Goal: Information Seeking & Learning: Find specific fact

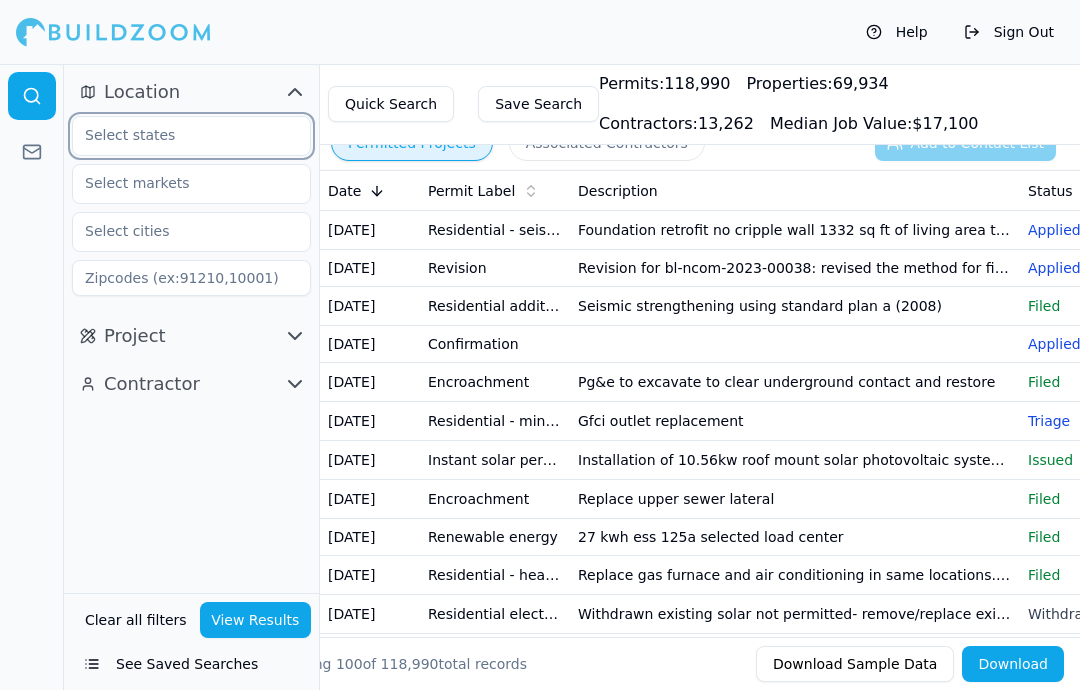
click at [245, 124] on input "text" at bounding box center [179, 135] width 212 height 36
click at [238, 184] on div "[US_STATE]" at bounding box center [191, 181] width 229 height 32
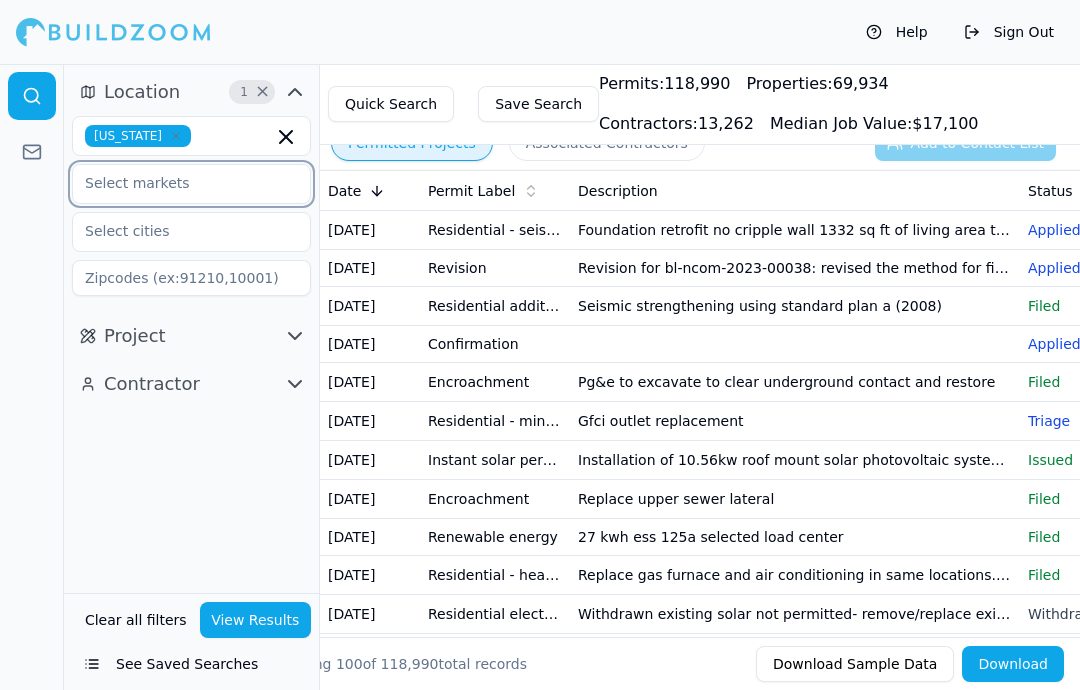
click at [261, 181] on input "text" at bounding box center [179, 183] width 212 height 36
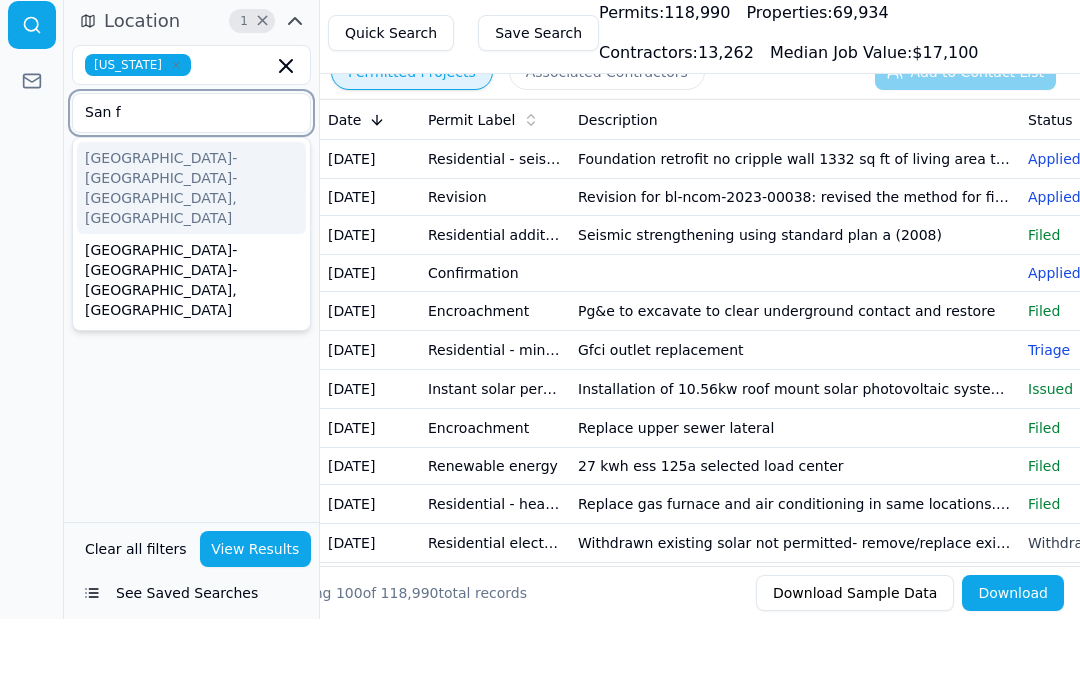
type input "San fr"
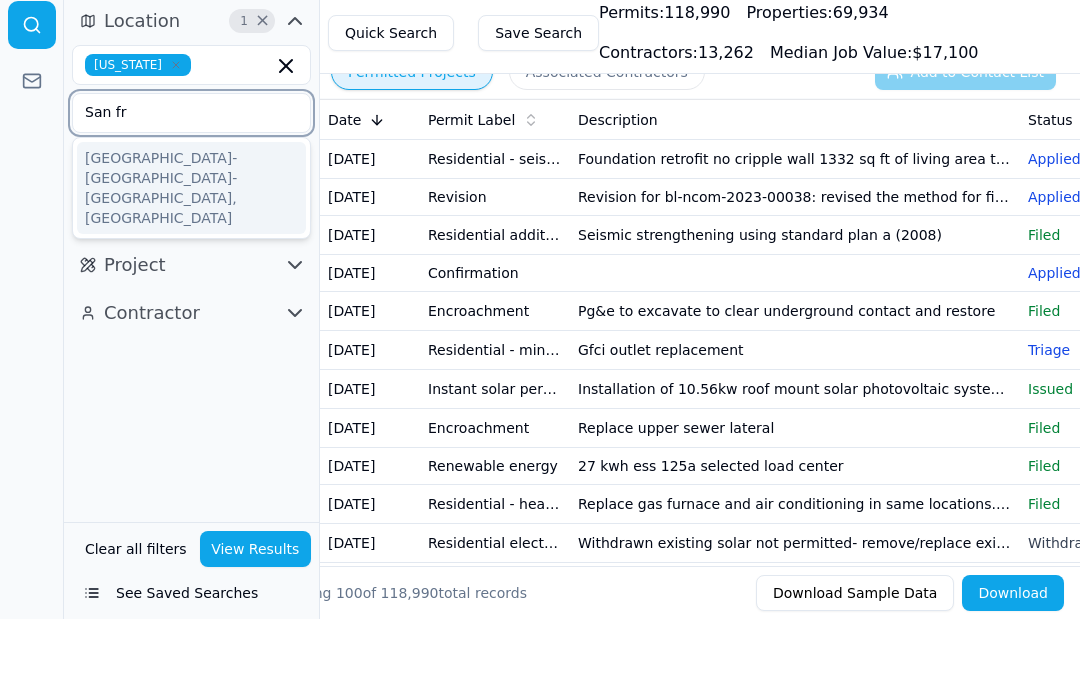
click at [236, 213] on div "[GEOGRAPHIC_DATA]-[GEOGRAPHIC_DATA]-[GEOGRAPHIC_DATA], [GEOGRAPHIC_DATA]" at bounding box center [191, 259] width 229 height 92
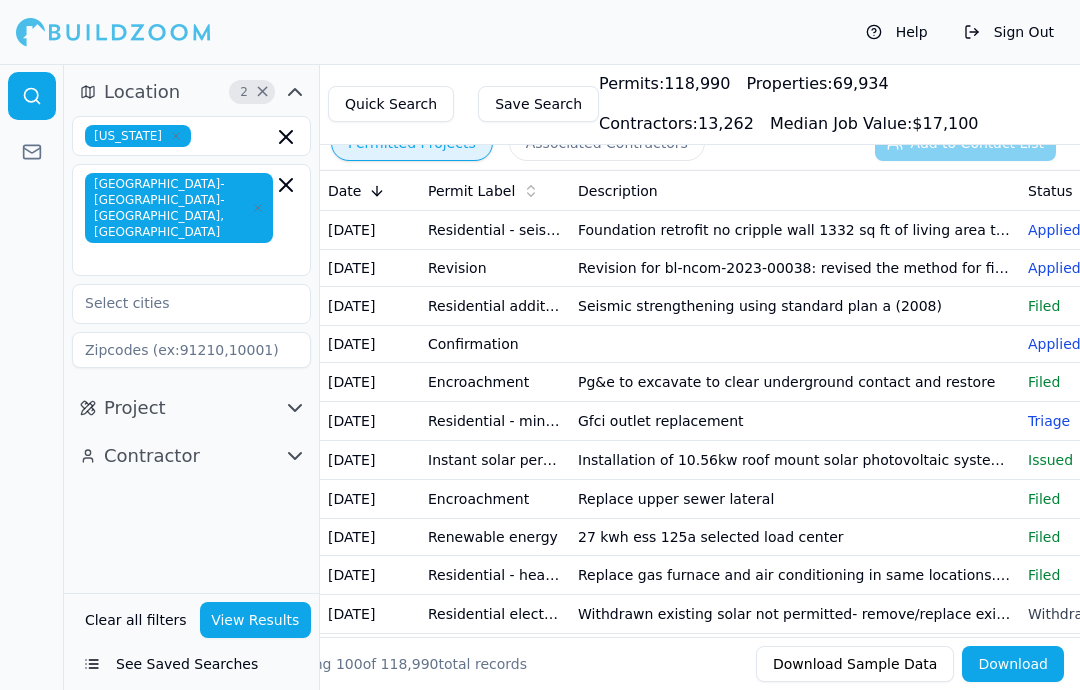
click at [280, 396] on span "button" at bounding box center [291, 408] width 24 height 24
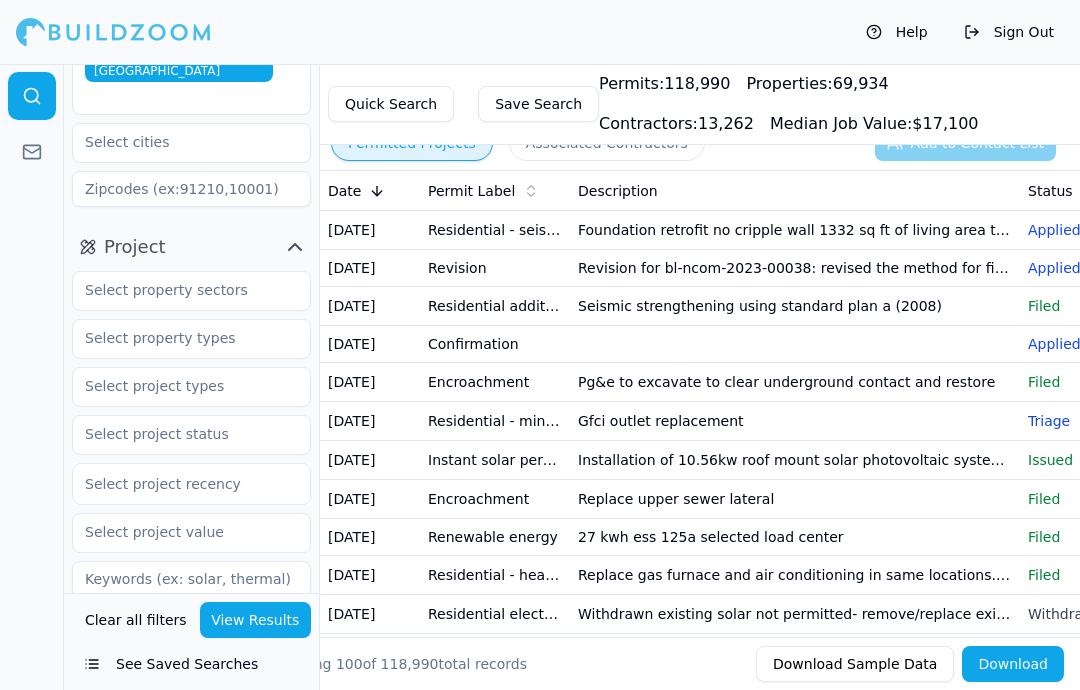
scroll to position [161, 0]
click at [282, 320] on input "text" at bounding box center [179, 338] width 212 height 36
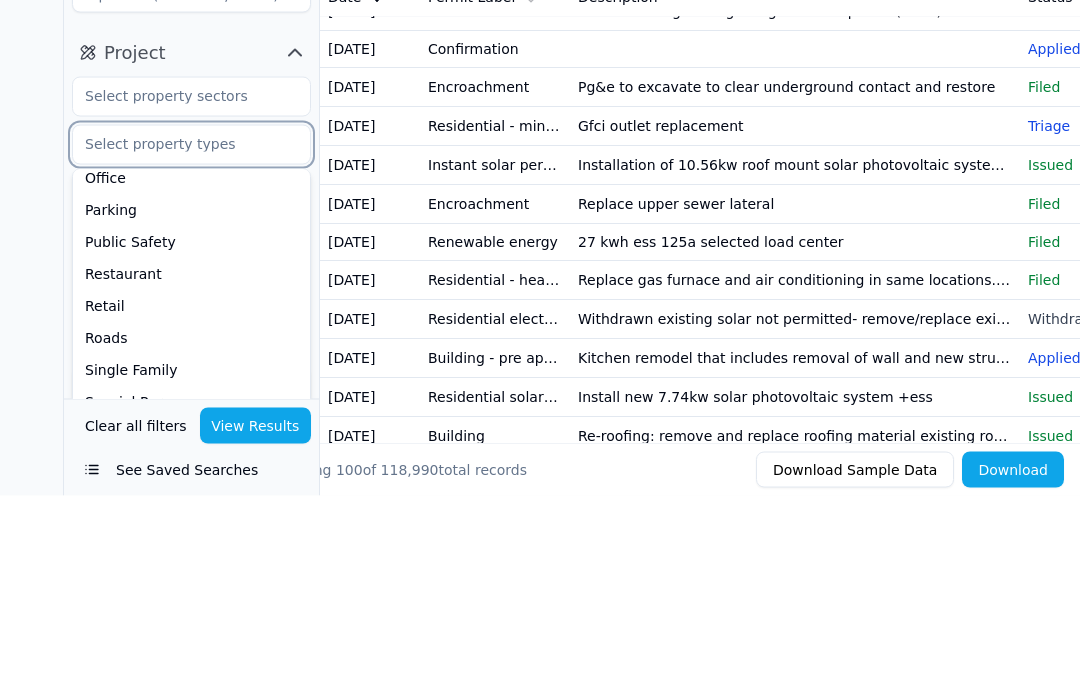
scroll to position [107, 0]
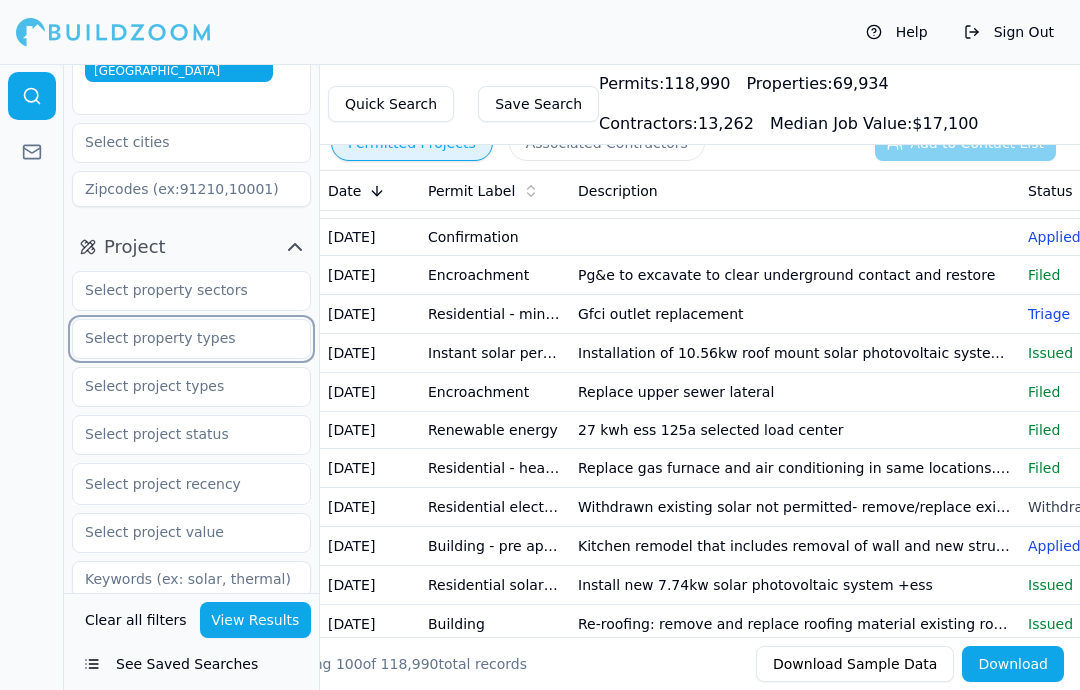
click at [269, 320] on input "text" at bounding box center [179, 338] width 212 height 36
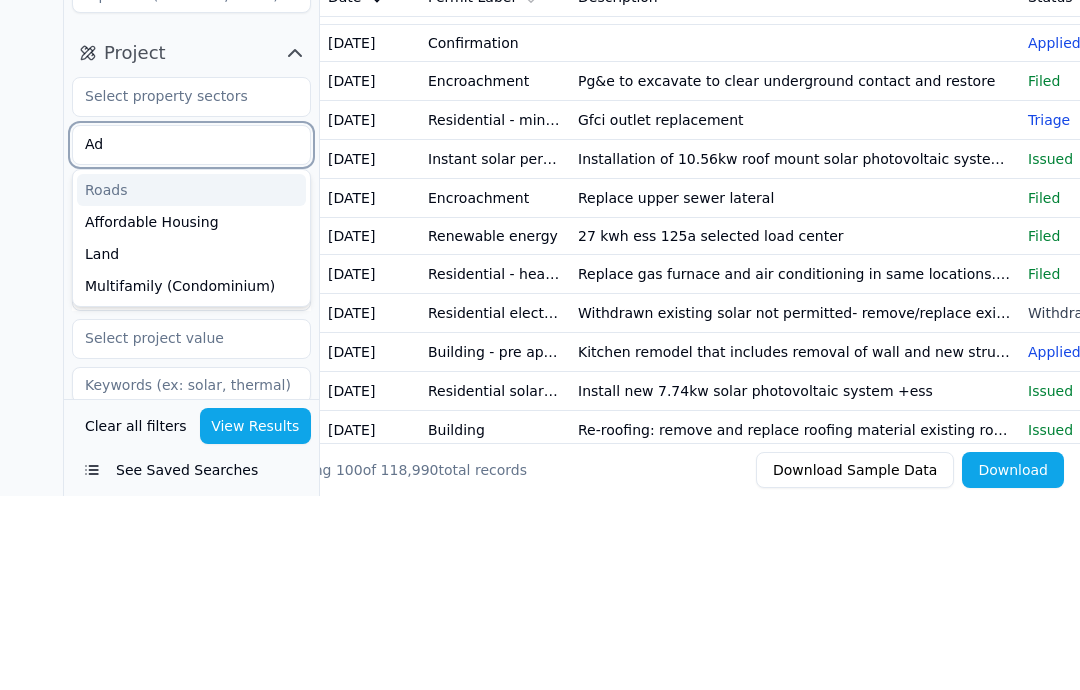
type input "Adu"
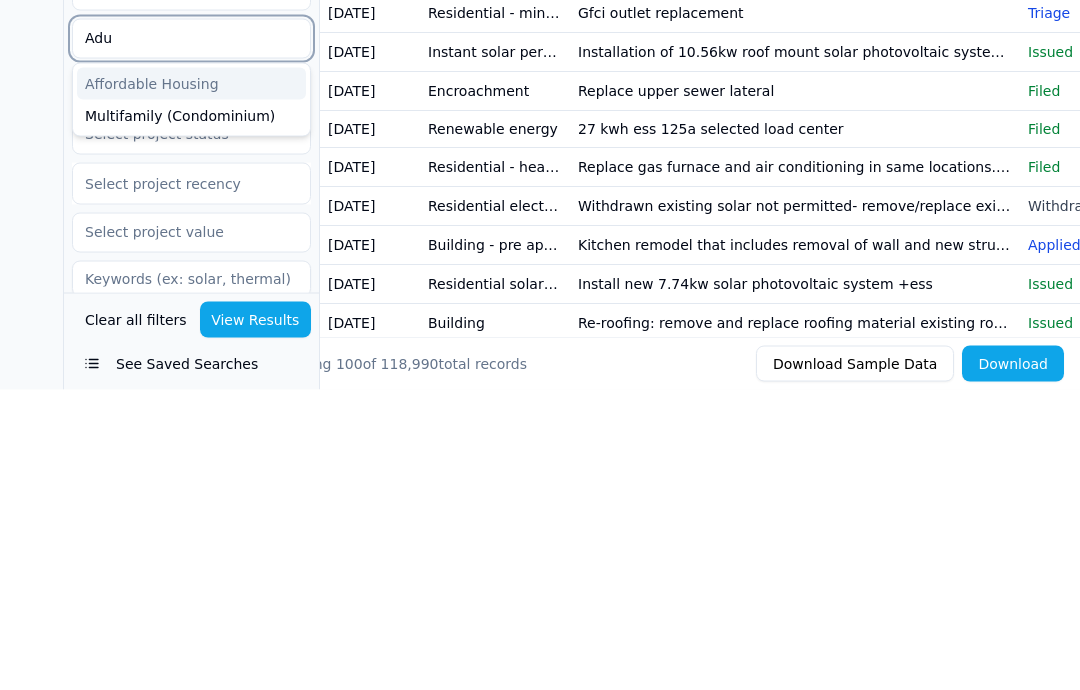
click at [272, 400] on div "Multifamily (Condominium)" at bounding box center [191, 416] width 229 height 32
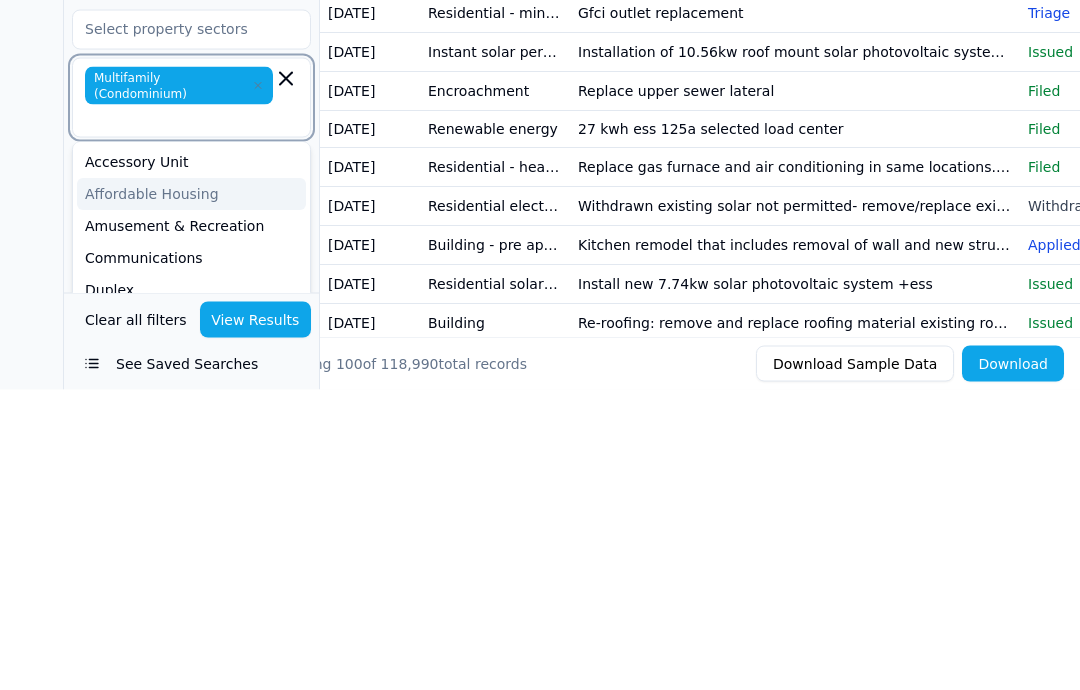
scroll to position [106, 0]
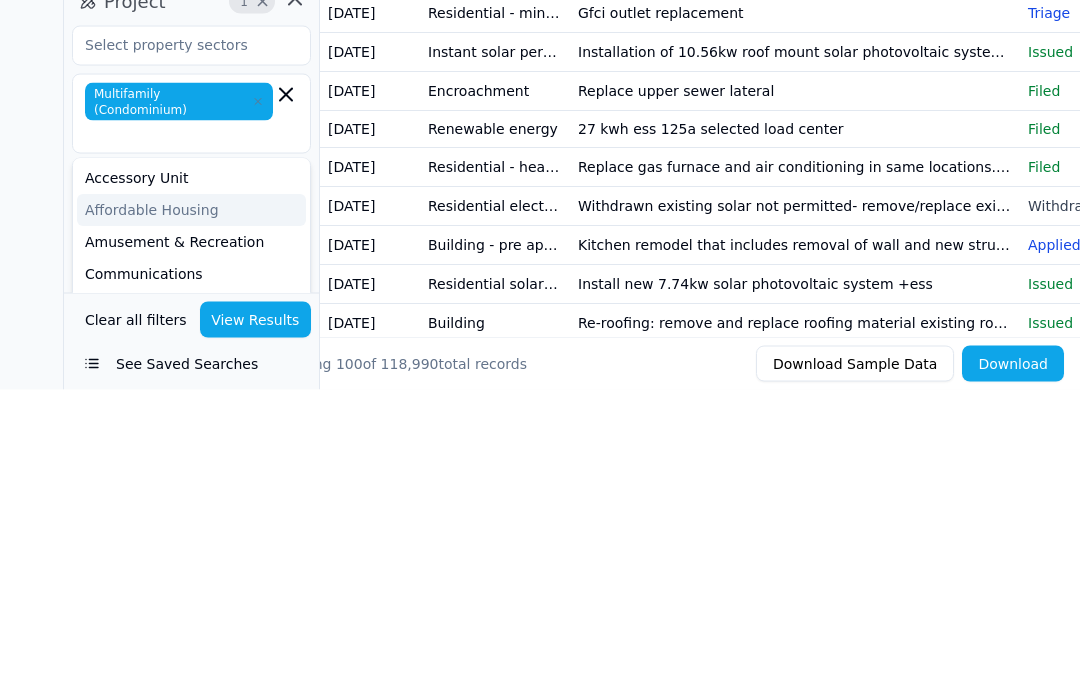
click at [270, 383] on span "Multifamily (Condominium)" at bounding box center [179, 402] width 188 height 38
click at [289, 389] on icon "button" at bounding box center [286, 395] width 12 height 12
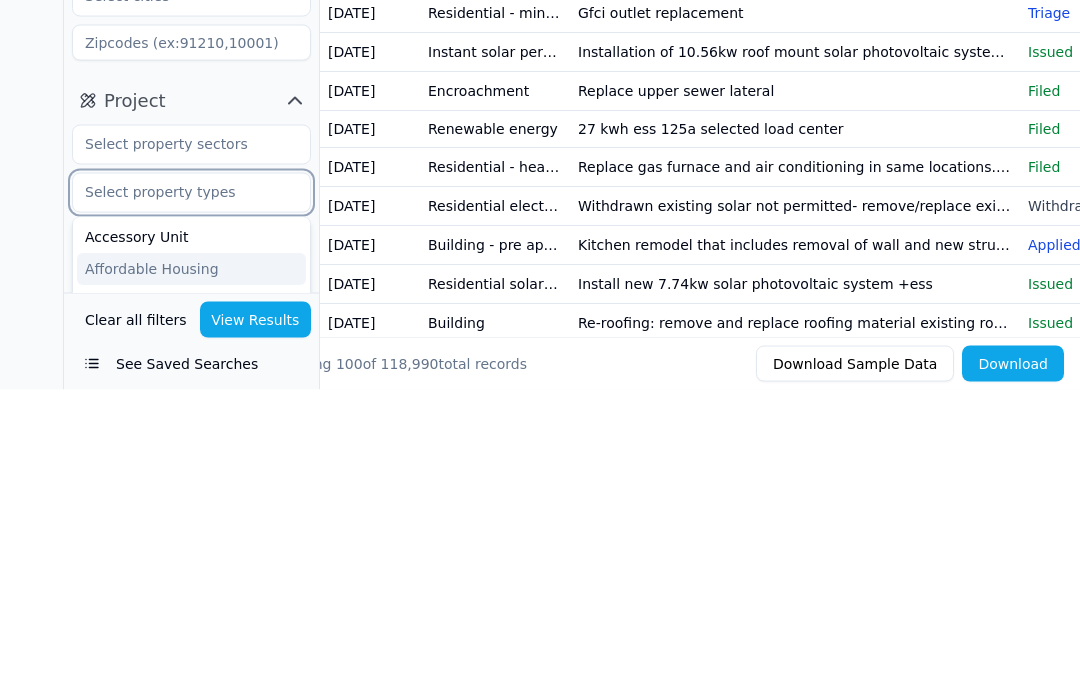
scroll to position [6, 0]
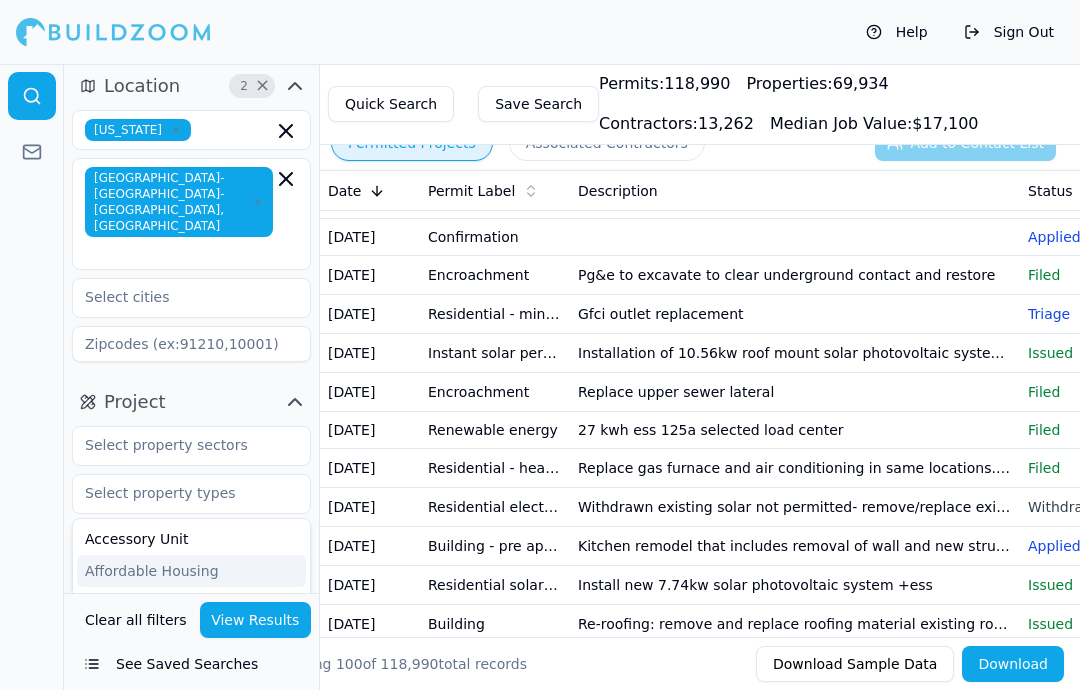
click at [50, 410] on div at bounding box center [32, 377] width 64 height 626
click at [247, 523] on input "text" at bounding box center [179, 541] width 212 height 36
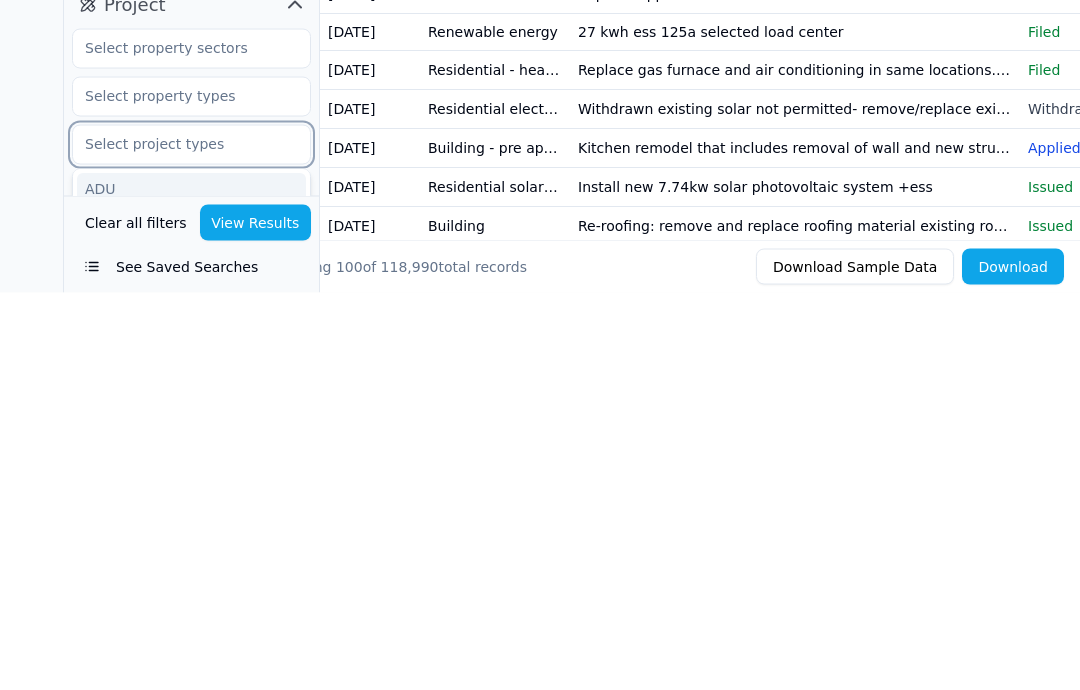
click at [209, 571] on div "ADU" at bounding box center [191, 587] width 229 height 32
click at [107, 595] on div "Home Addition" at bounding box center [191, 611] width 229 height 32
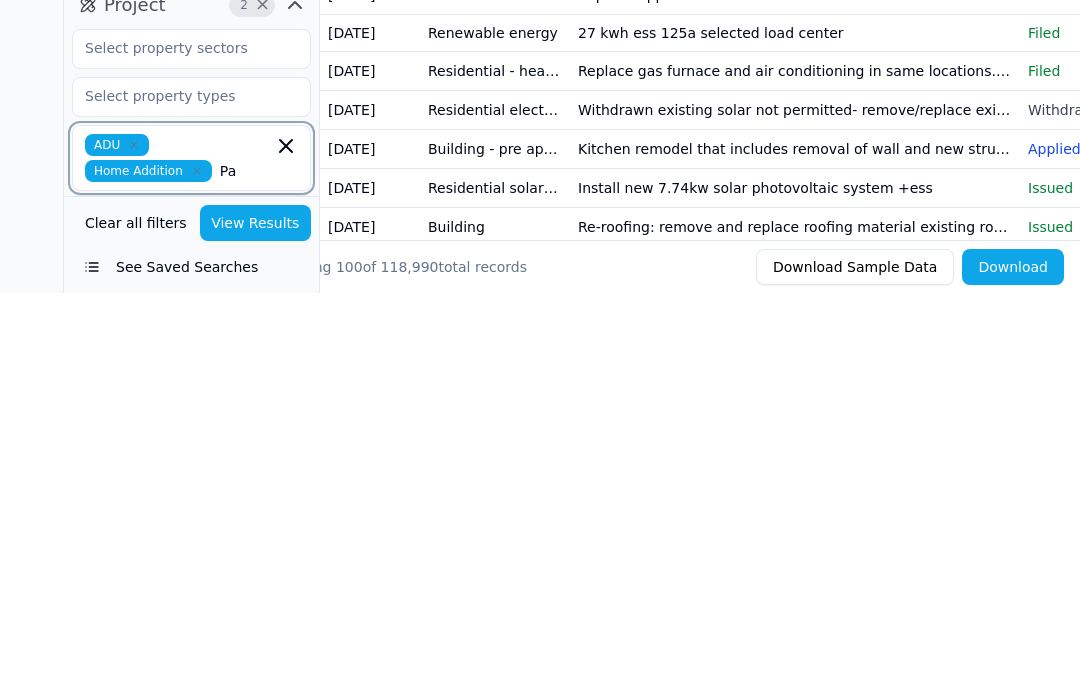
type input "Pa"
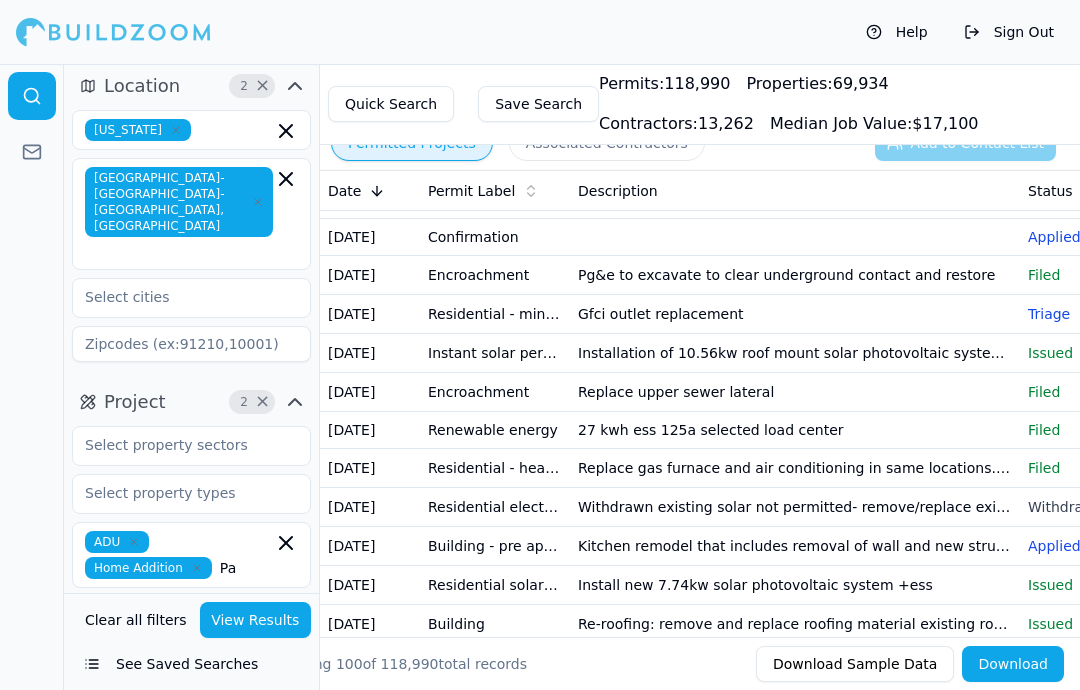
click at [59, 587] on div at bounding box center [32, 377] width 64 height 626
click at [270, 557] on input "Pa" at bounding box center [246, 568] width 53 height 22
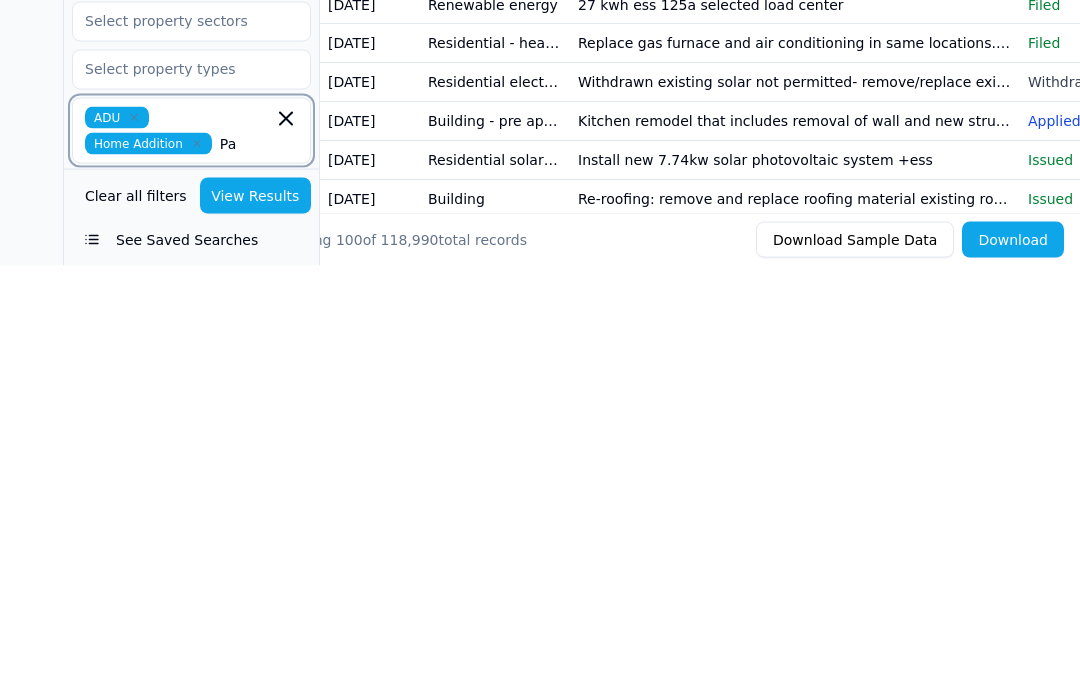
click at [92, 597] on div "Patios" at bounding box center [191, 613] width 229 height 32
type input "pa"
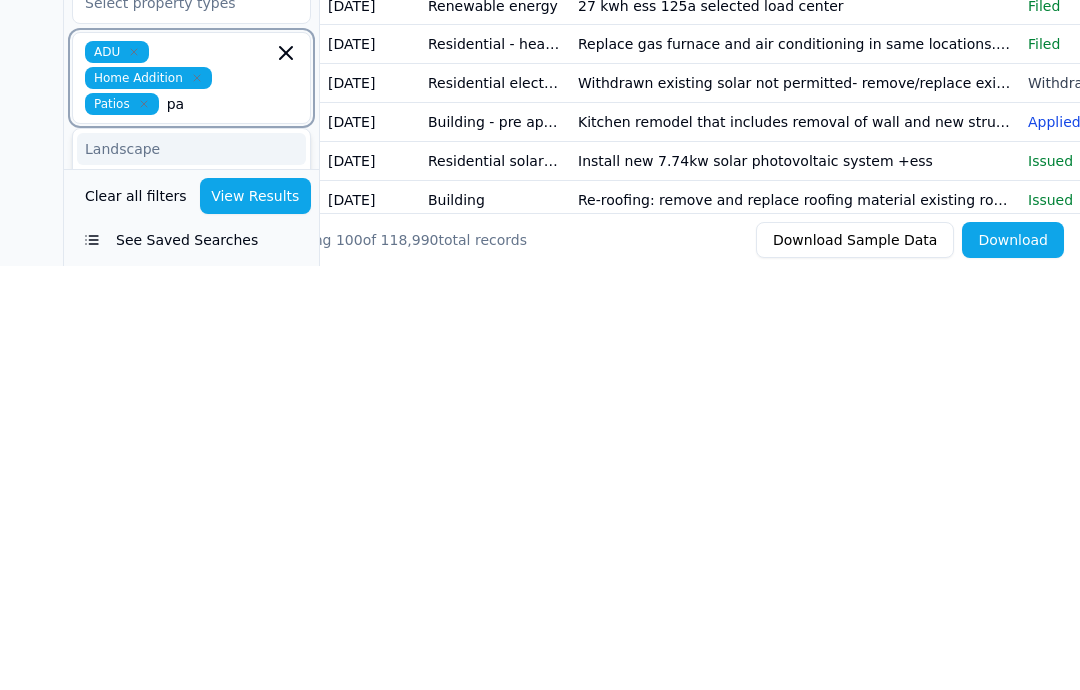
click at [130, 589] on div "Paving, Driveways, and Sidewalks" at bounding box center [191, 615] width 229 height 52
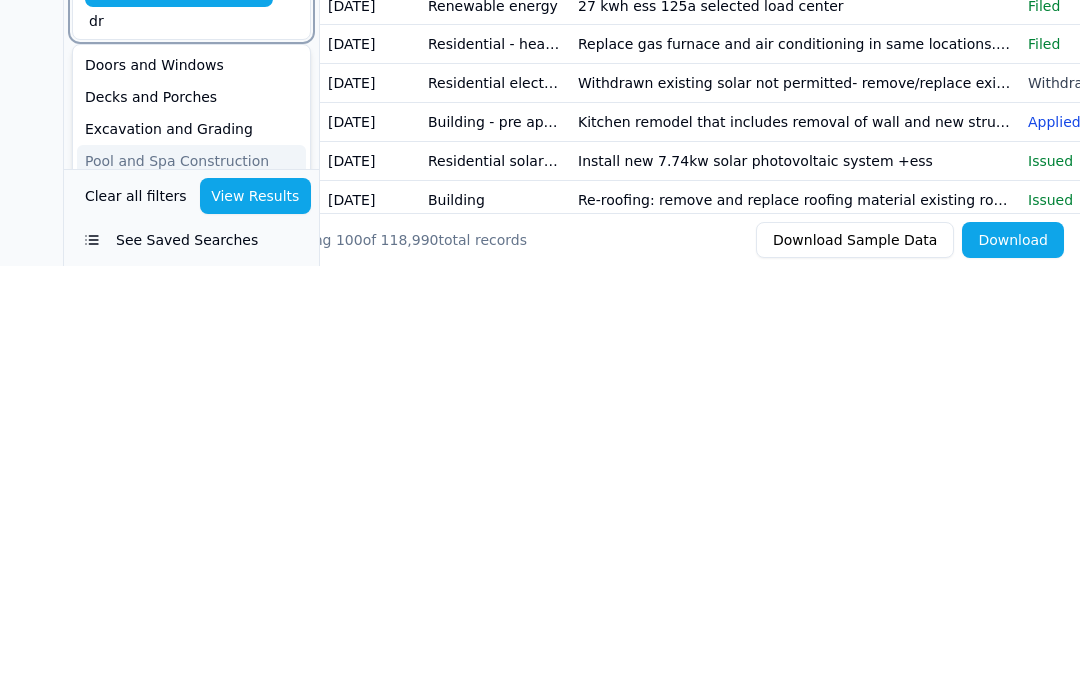
scroll to position [232, 0]
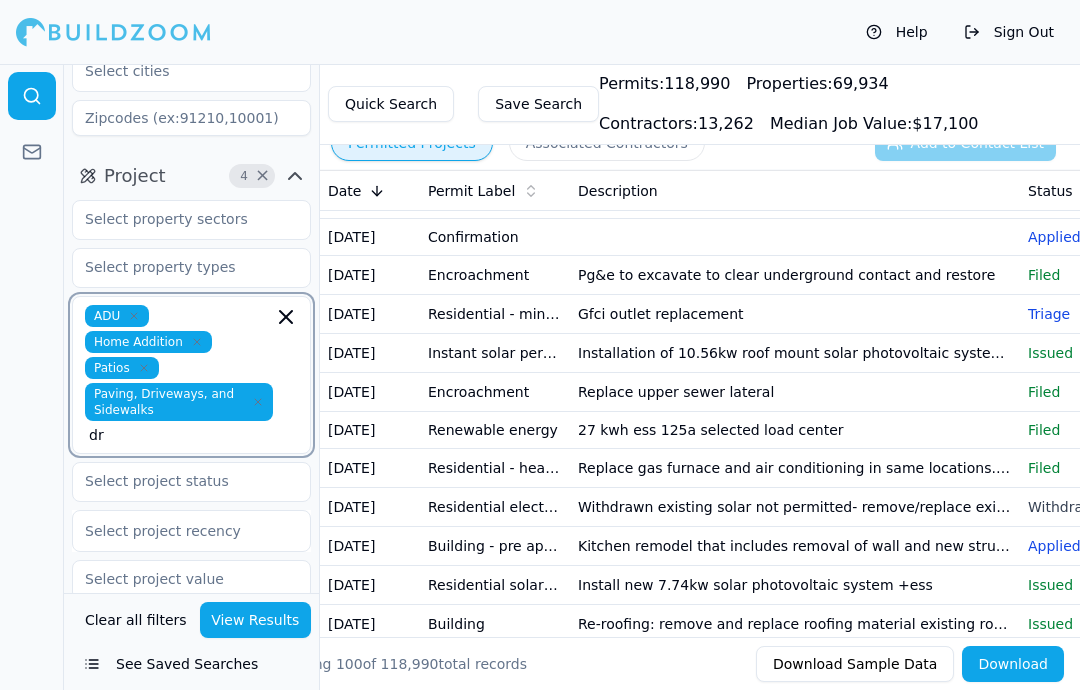
click at [115, 425] on input "dr" at bounding box center [181, 435] width 184 height 20
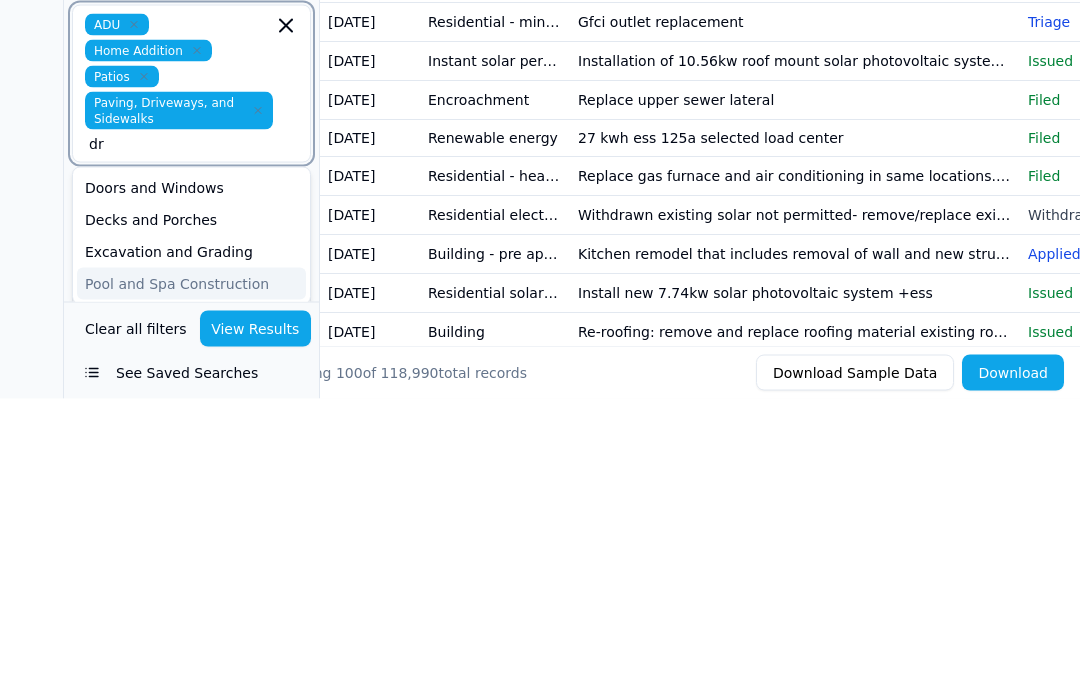
type input "d"
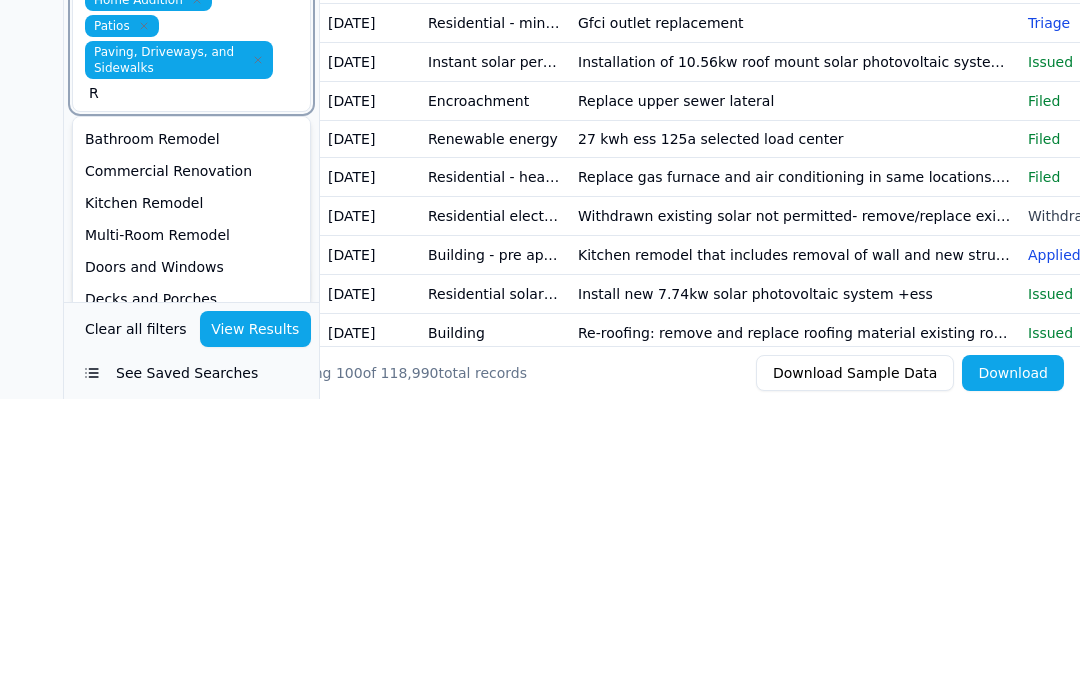
type input "Re"
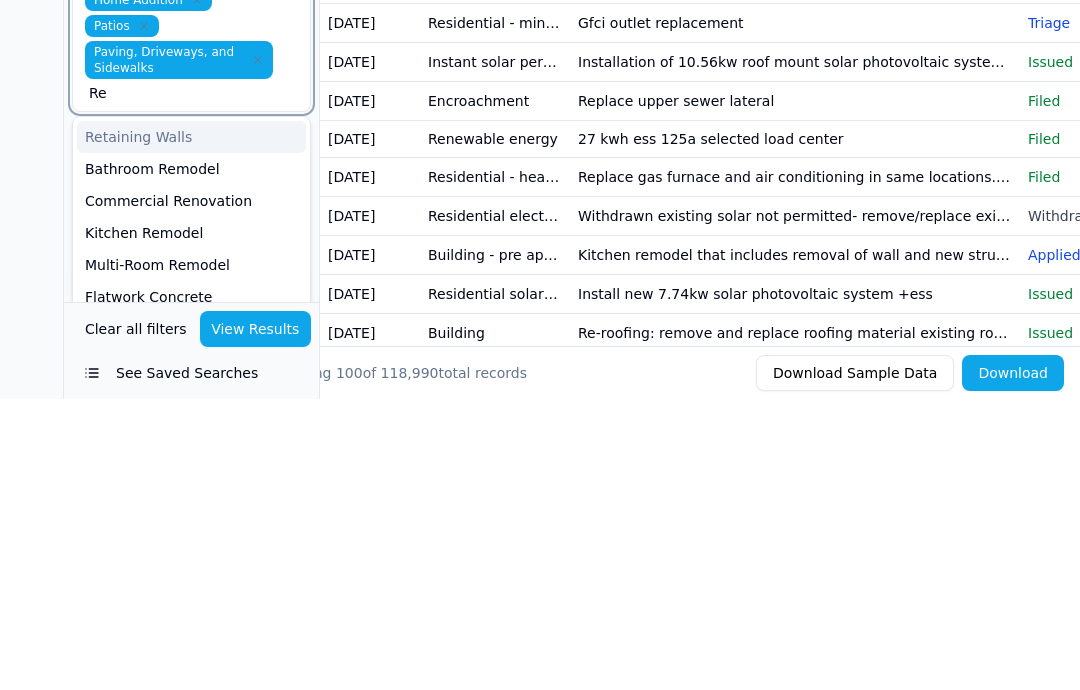
click at [197, 412] on div "Retaining Walls" at bounding box center [191, 428] width 229 height 32
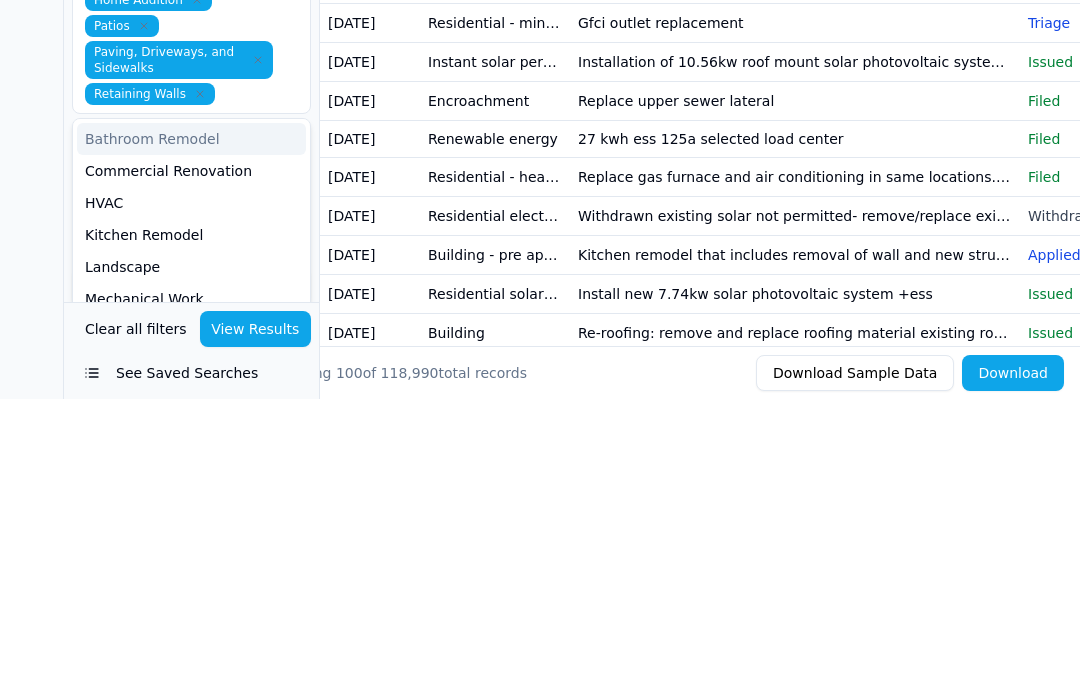
scroll to position [281, 0]
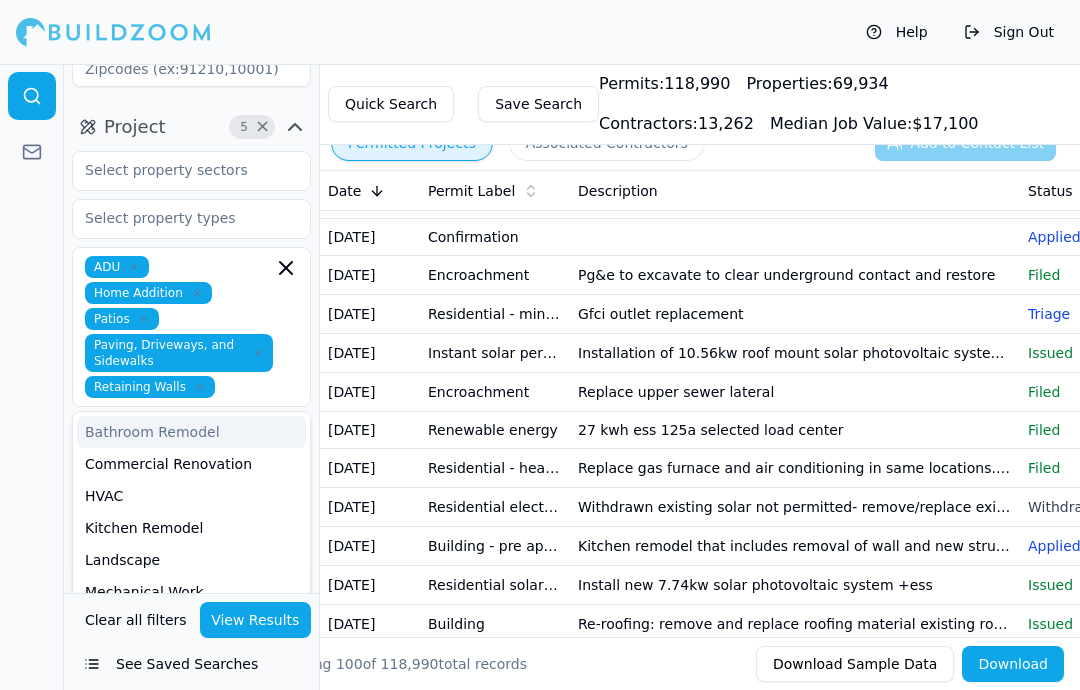
click at [45, 478] on div at bounding box center [32, 377] width 64 height 626
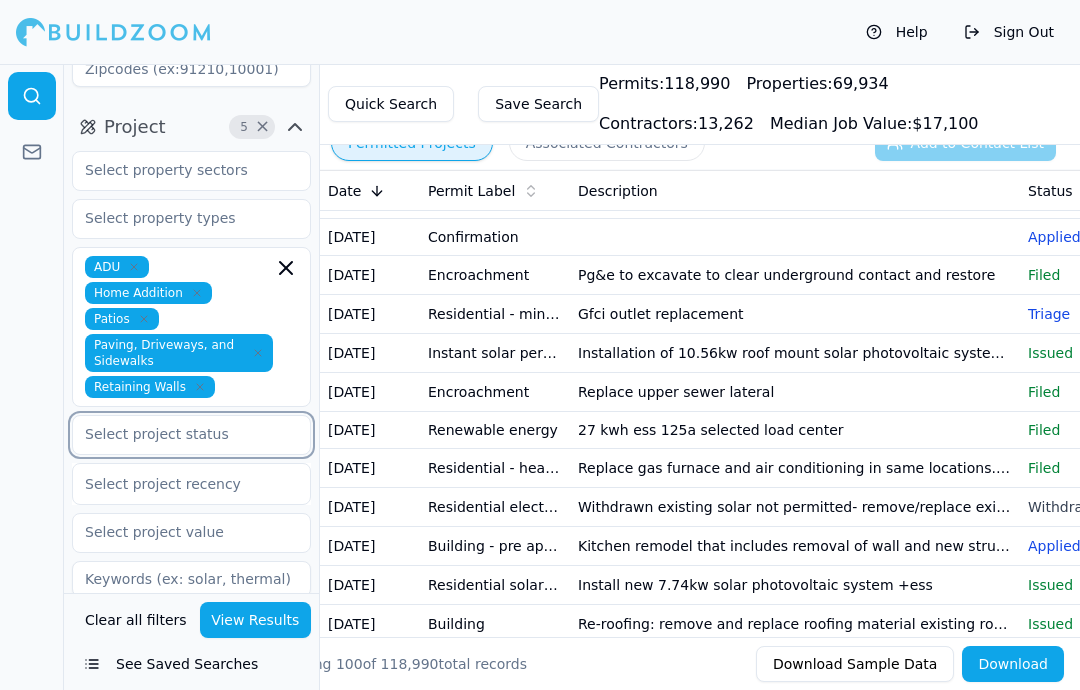
click at [107, 416] on input "text" at bounding box center [179, 434] width 212 height 36
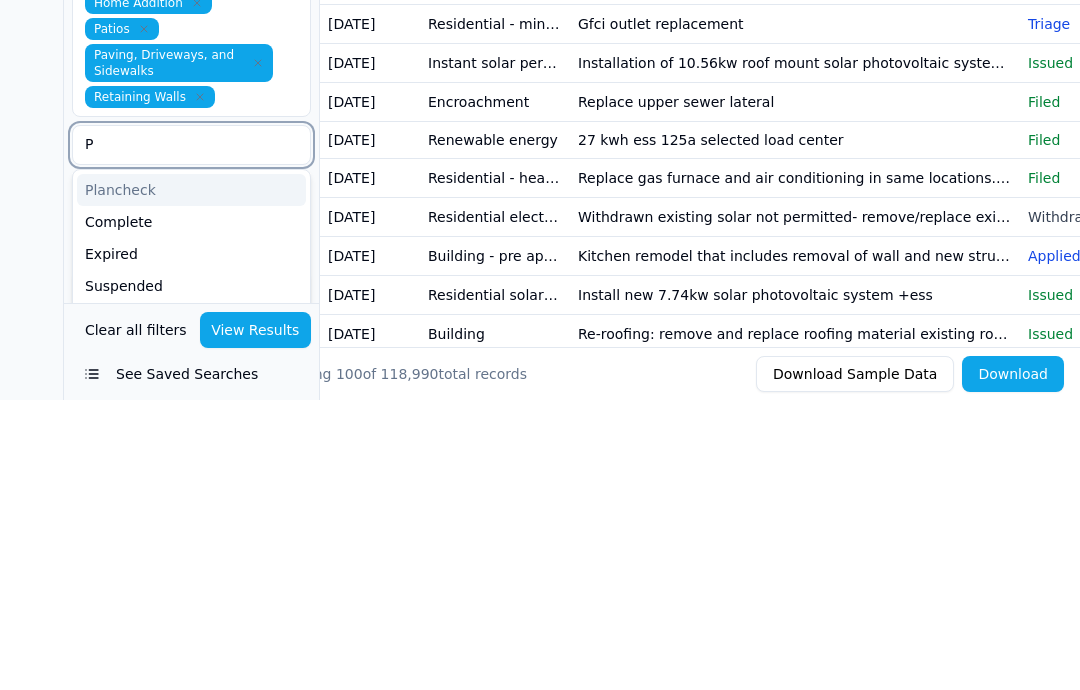
type input "Pl"
click at [111, 464] on div "Plancheck" at bounding box center [191, 480] width 229 height 32
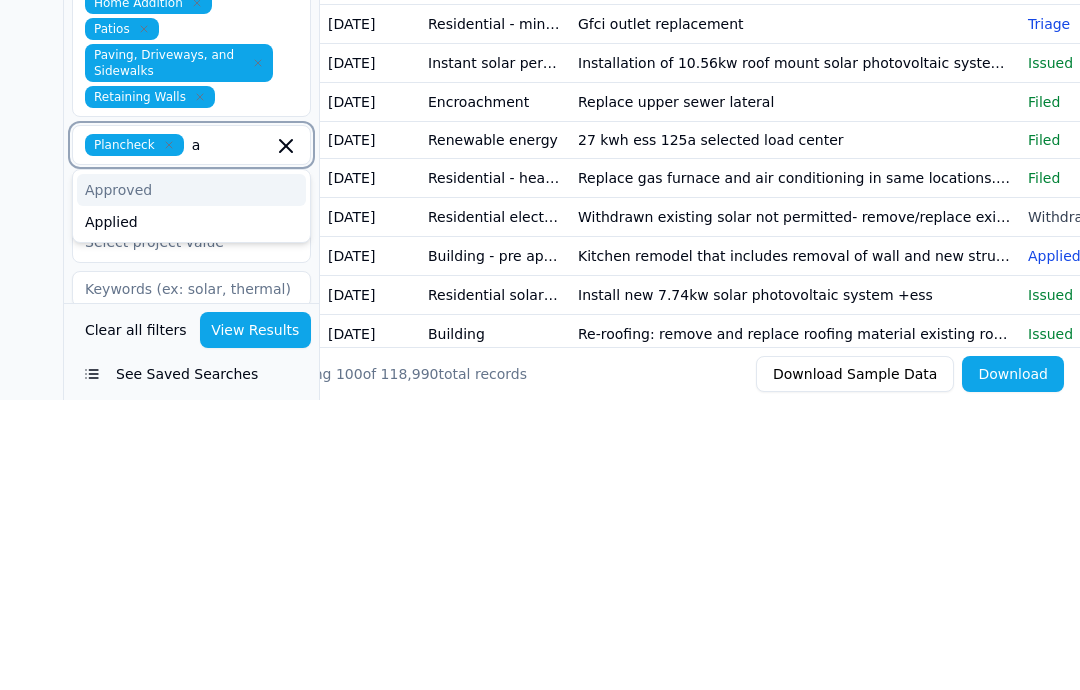
type input "ap"
click at [100, 496] on div "Applied" at bounding box center [191, 512] width 229 height 32
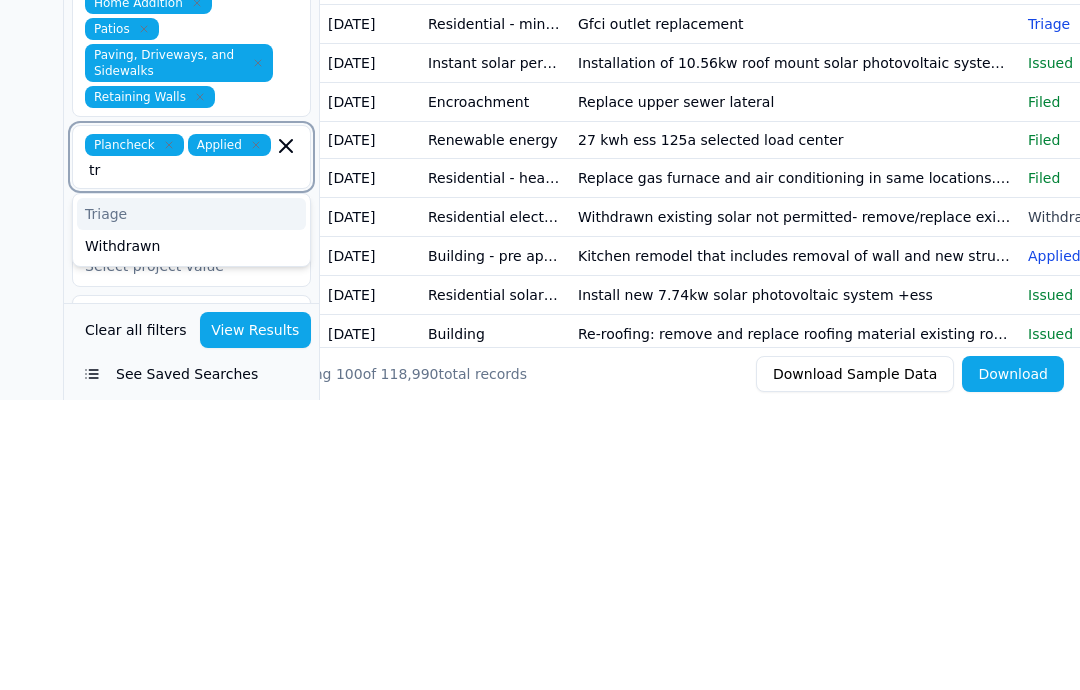
type input "tri"
click at [103, 488] on div "Triage" at bounding box center [191, 504] width 229 height 32
type input "fi"
click at [96, 522] on div "Filed" at bounding box center [191, 538] width 229 height 32
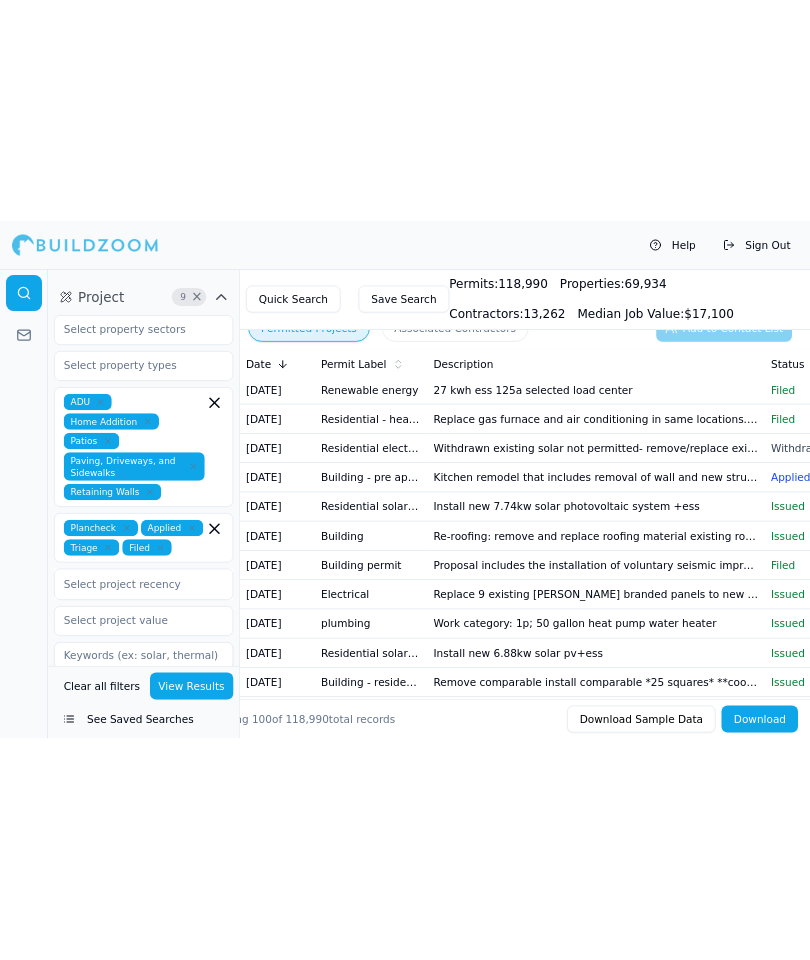
scroll to position [37, 0]
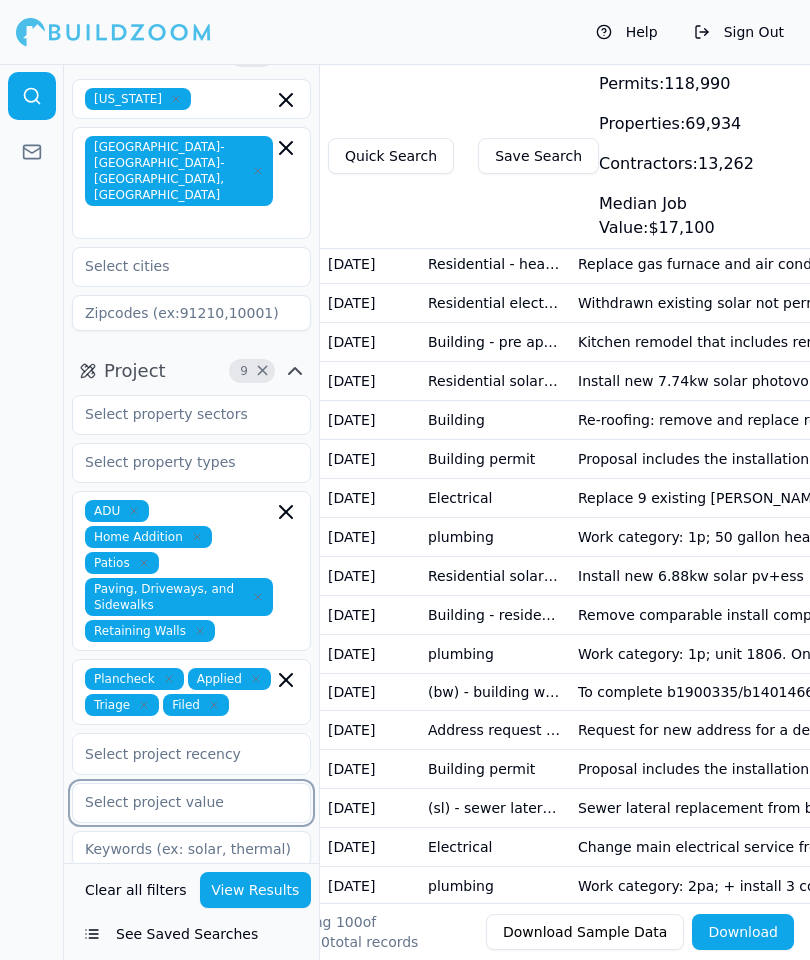
click at [196, 689] on input "text" at bounding box center [179, 802] width 212 height 36
click at [32, 689] on div at bounding box center [32, 512] width 64 height 896
click at [275, 689] on icon "button" at bounding box center [286, 804] width 24 height 24
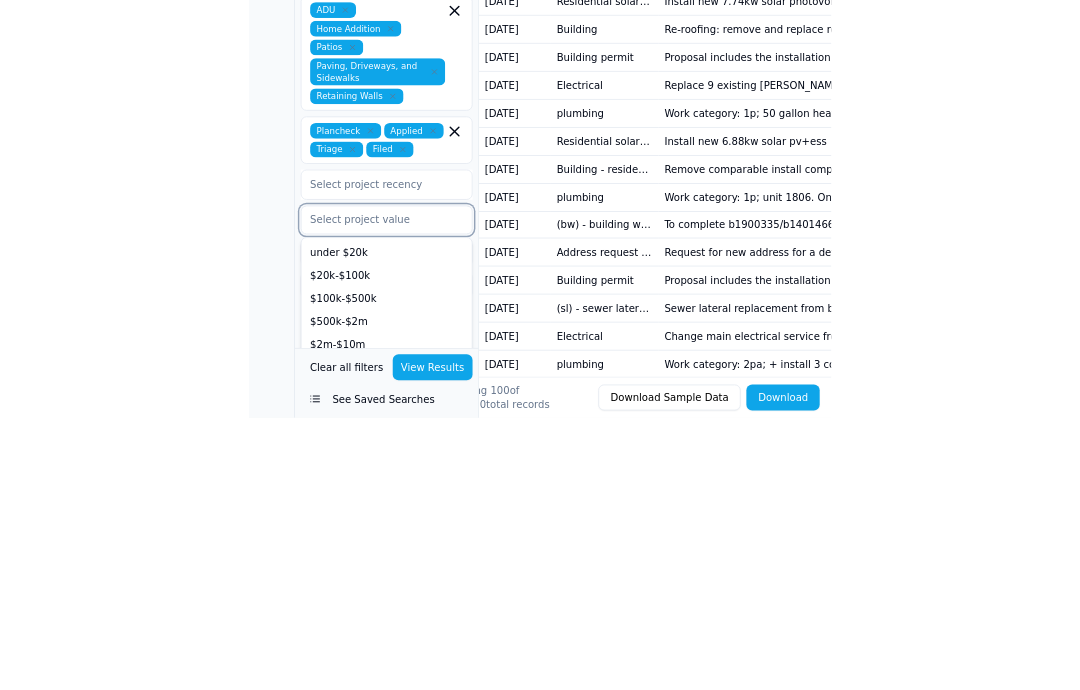
scroll to position [155, 0]
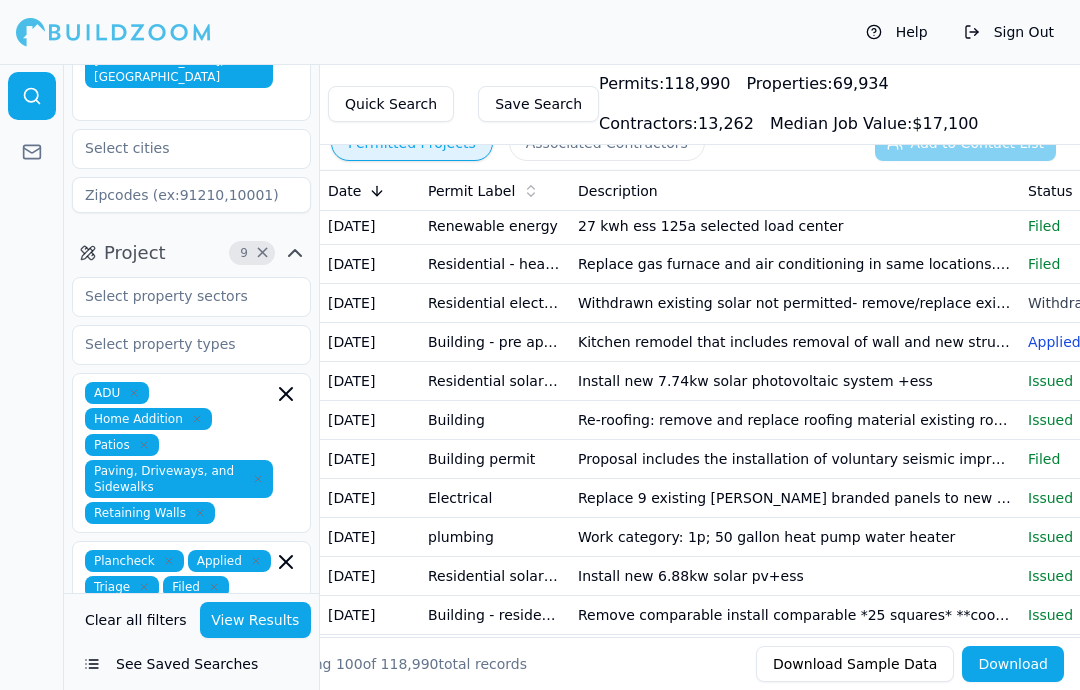
click at [42, 244] on div at bounding box center [32, 377] width 64 height 626
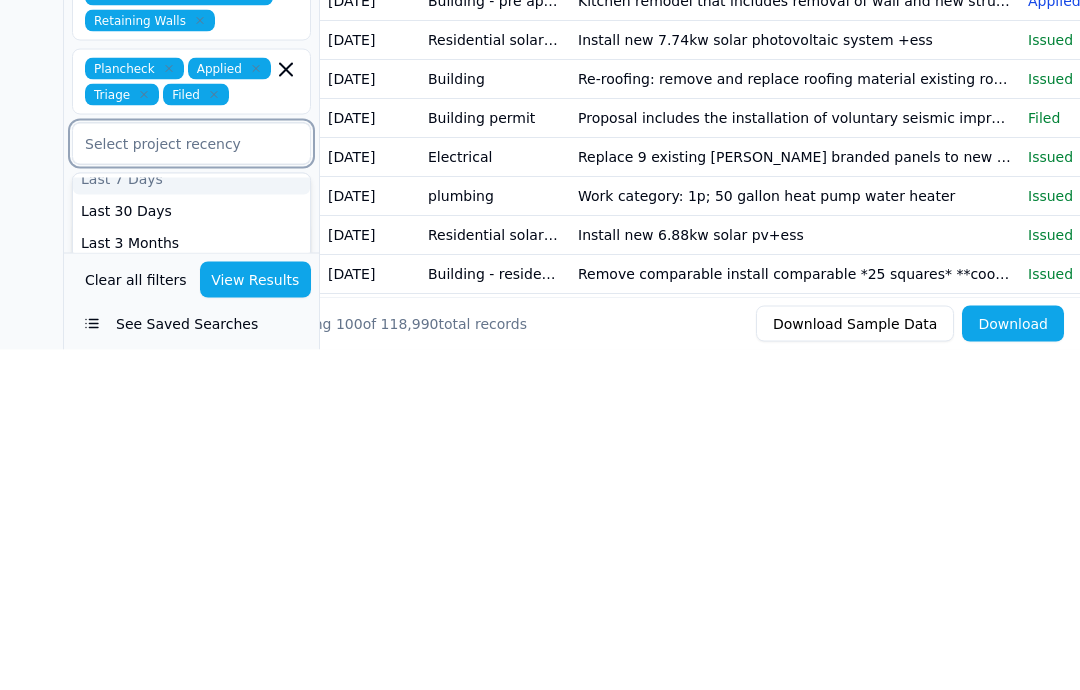
scroll to position [303, 0]
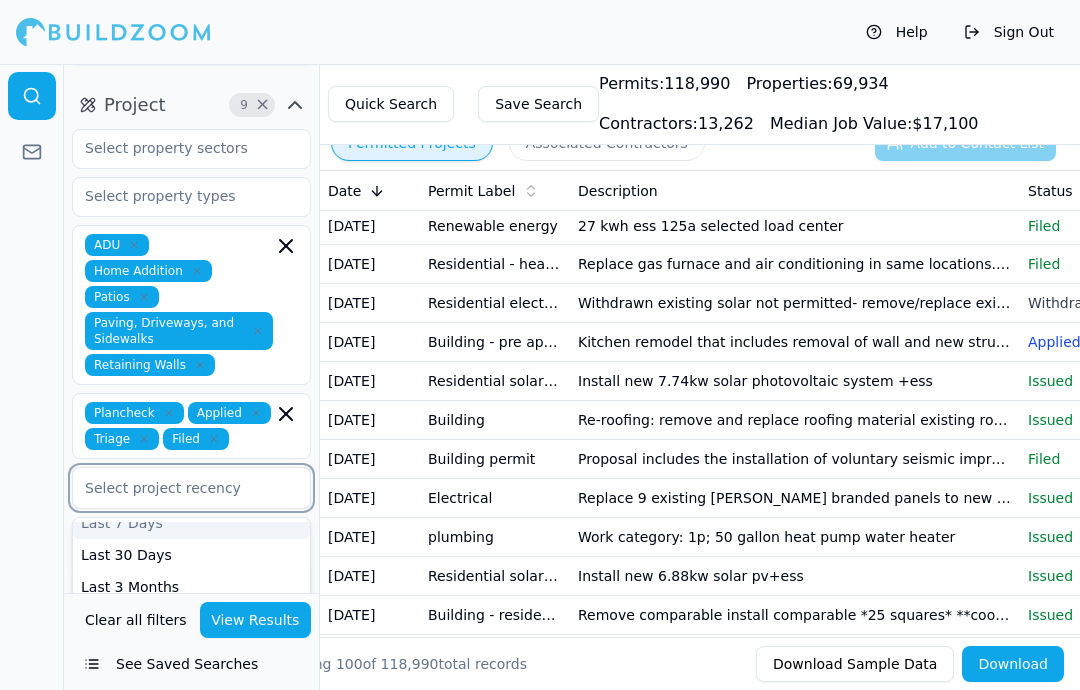
click at [46, 512] on div at bounding box center [32, 377] width 64 height 626
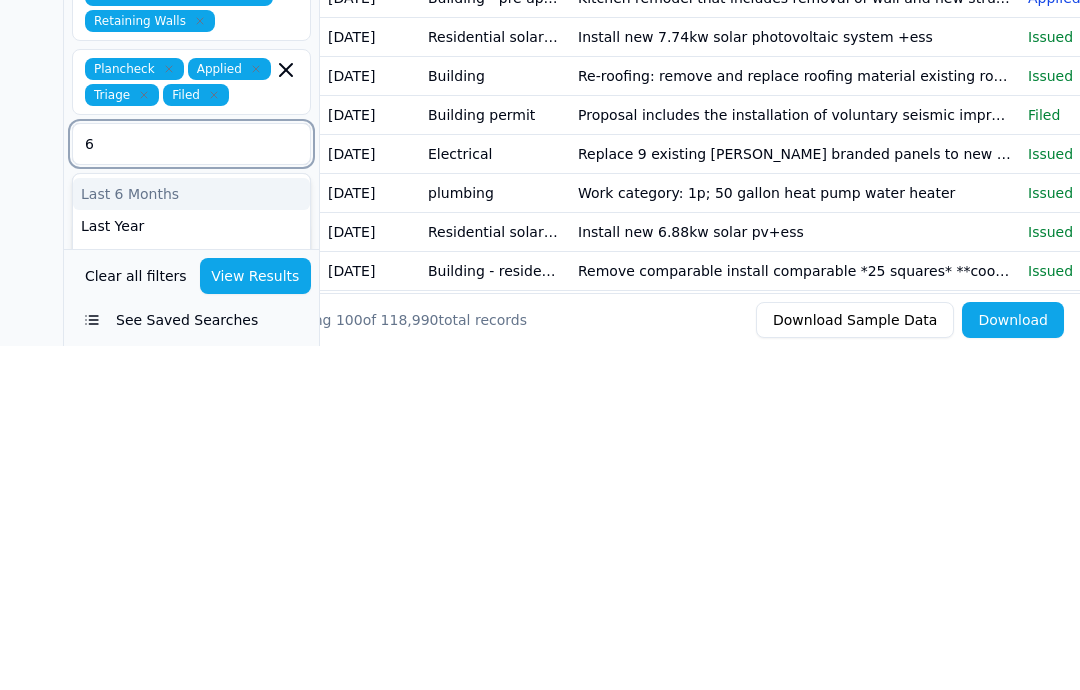
click at [238, 522] on div "Last 6 Months" at bounding box center [191, 538] width 237 height 32
type input "6"
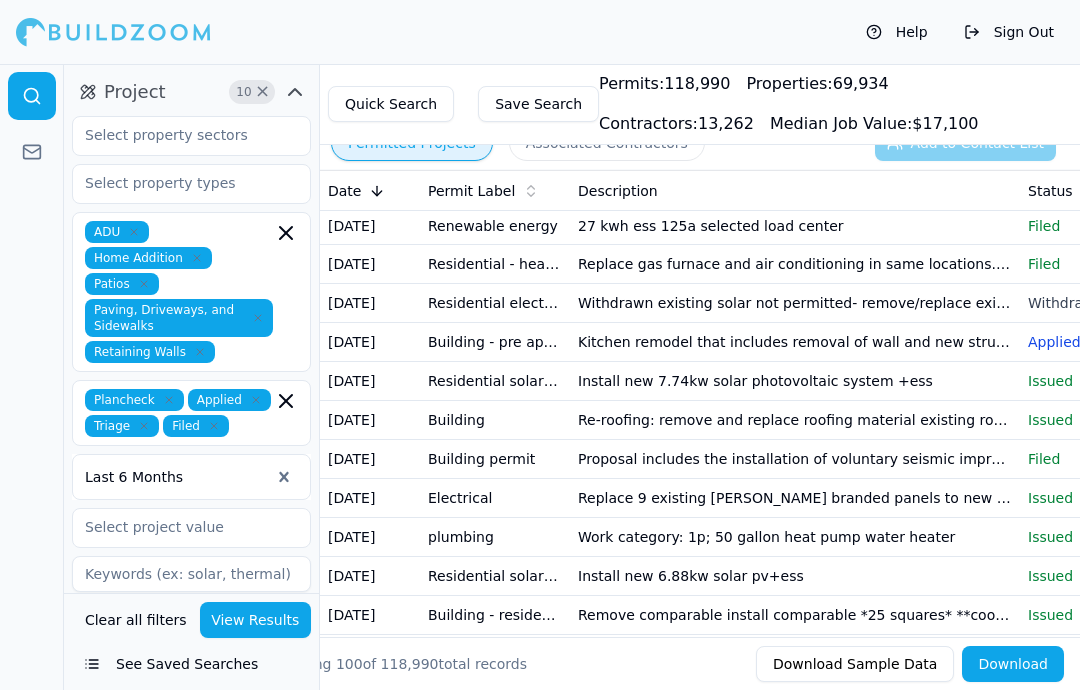
scroll to position [311, 0]
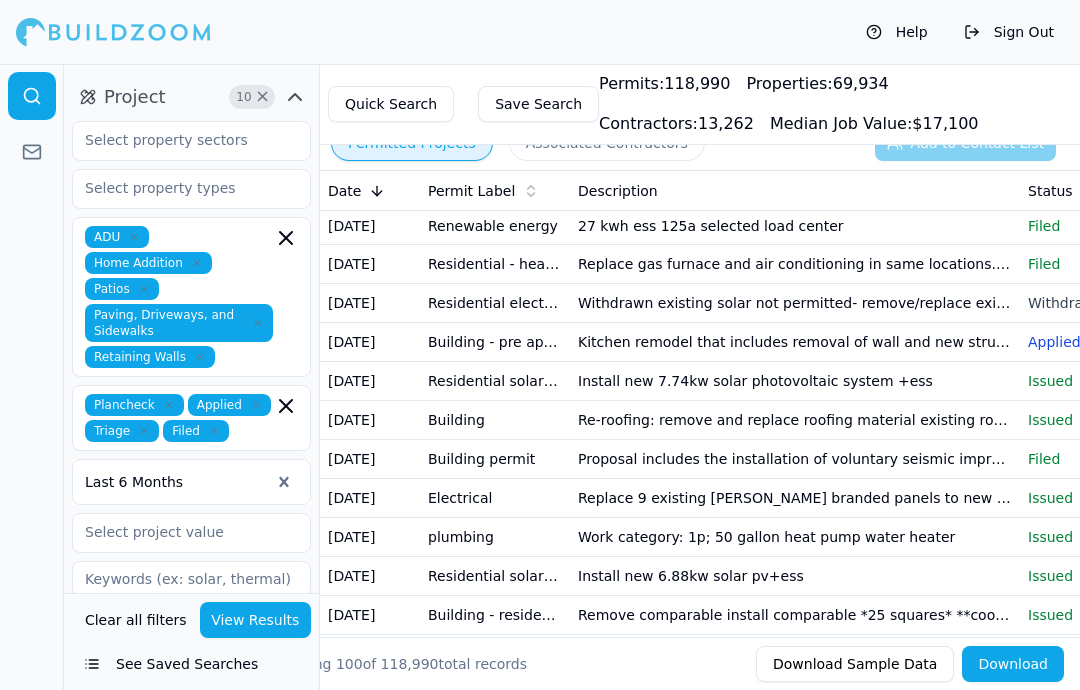
click at [302, 669] on icon "button" at bounding box center [295, 681] width 24 height 24
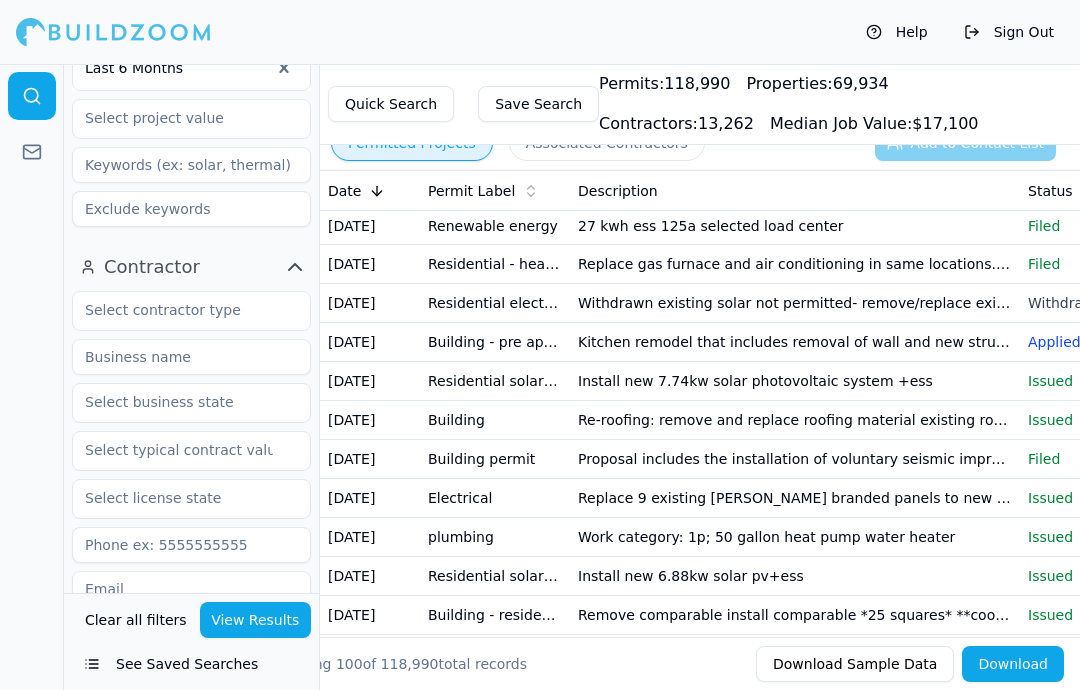
scroll to position [735, 0]
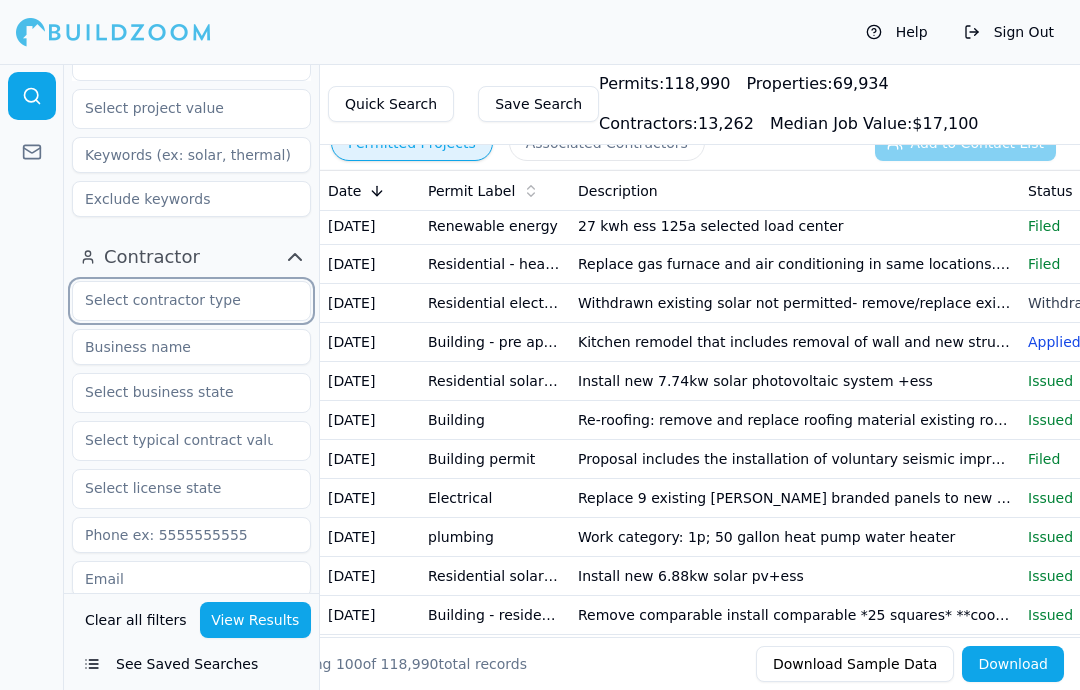
click at [277, 282] on input "text" at bounding box center [179, 300] width 212 height 36
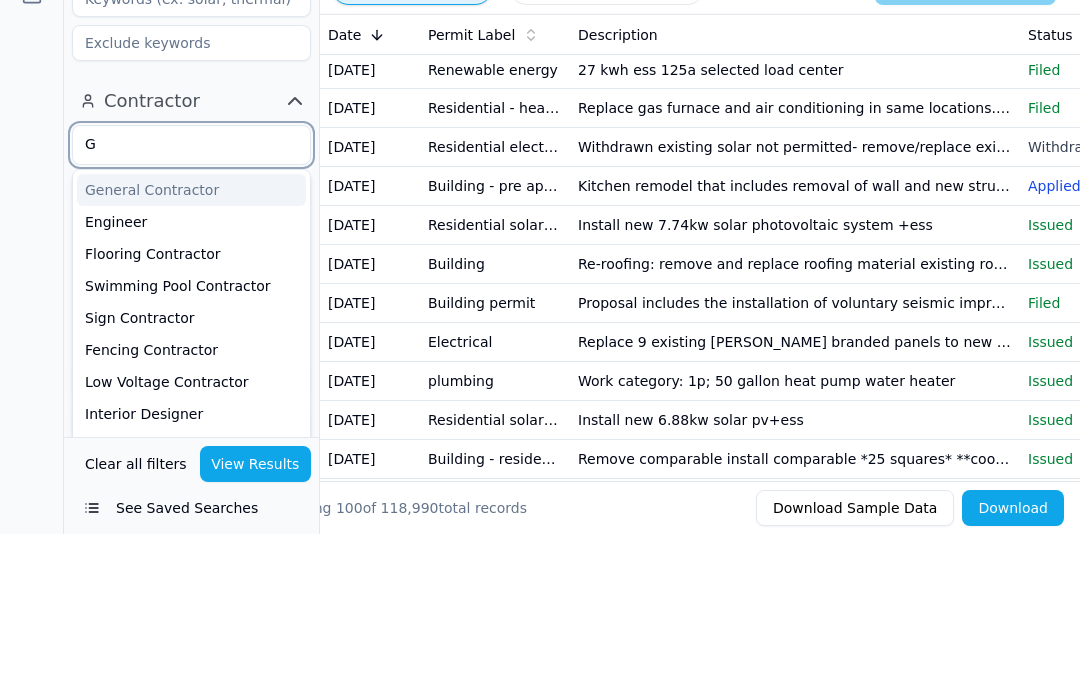
type input "Ge"
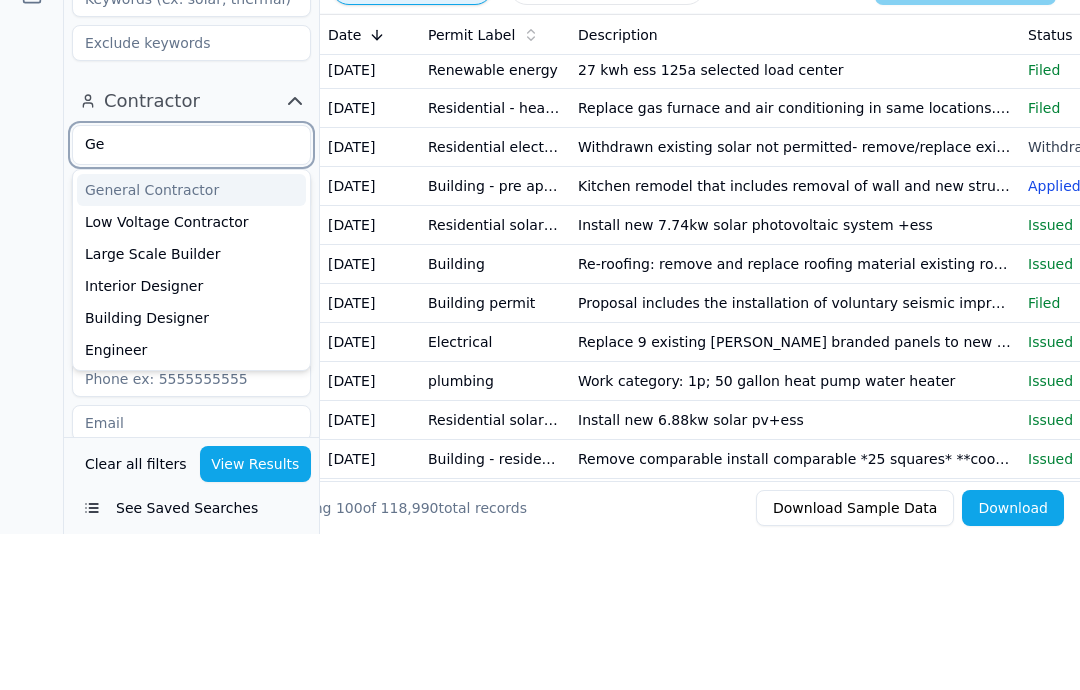
click at [215, 330] on div "General Contractor" at bounding box center [191, 346] width 229 height 32
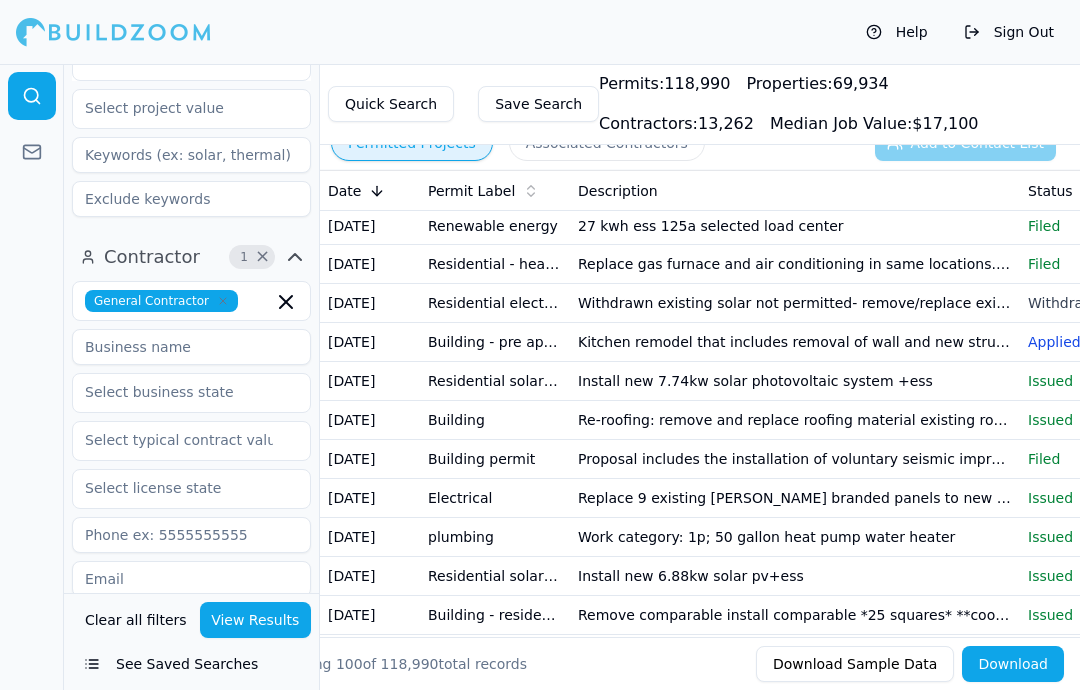
click at [17, 299] on div at bounding box center [32, 377] width 64 height 626
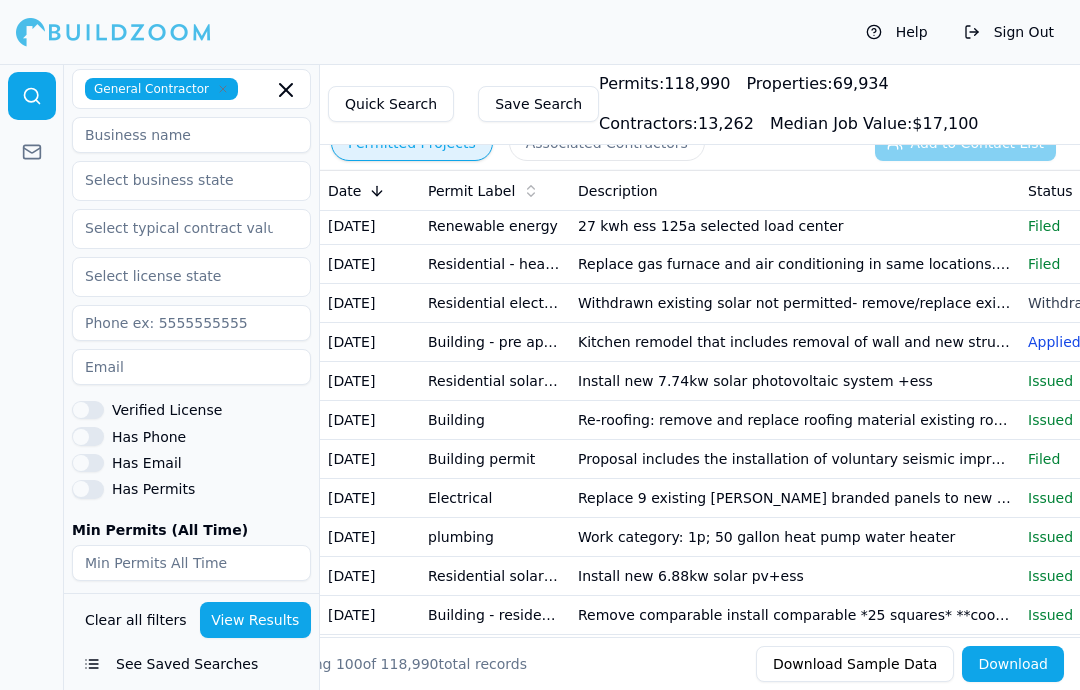
scroll to position [947, 0]
click at [102, 401] on div "Verified License" at bounding box center [191, 410] width 239 height 18
click at [103, 401] on button "Verified License" at bounding box center [88, 410] width 32 height 18
click at [108, 427] on div "Has Phone" at bounding box center [191, 436] width 239 height 18
click at [99, 427] on button "Has Phone" at bounding box center [88, 436] width 32 height 18
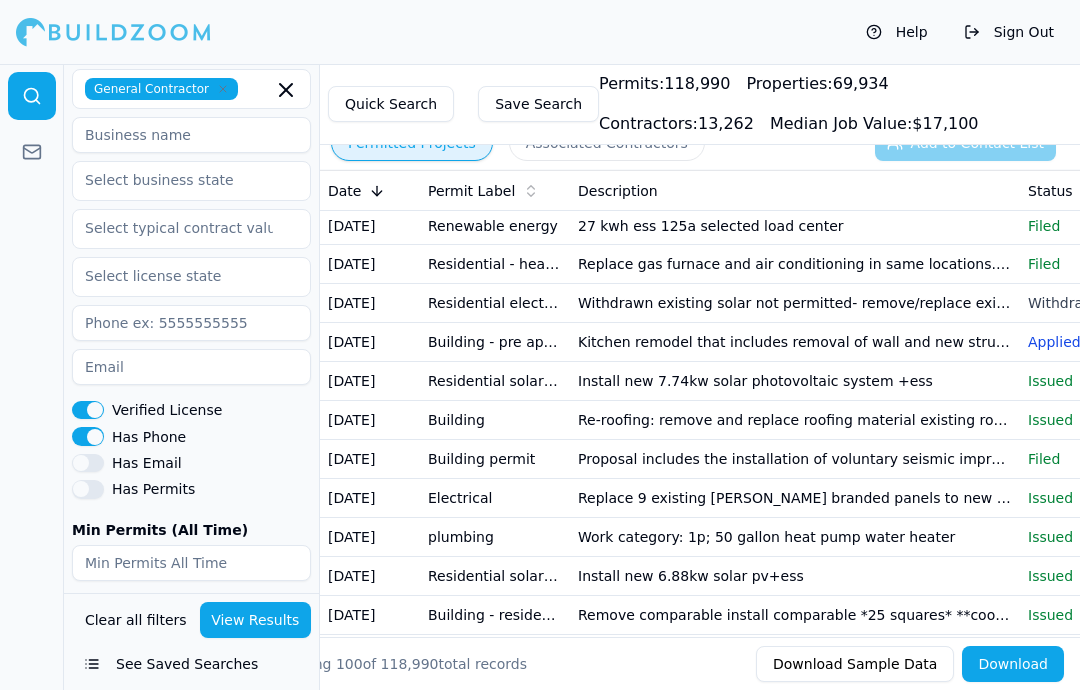
click at [101, 454] on button "Has Email" at bounding box center [88, 463] width 32 height 18
click at [97, 454] on button "Has Email" at bounding box center [88, 463] width 32 height 18
click at [99, 480] on button "Has Permits" at bounding box center [88, 489] width 32 height 18
click at [100, 454] on button "Has Email" at bounding box center [88, 463] width 32 height 18
click at [1033, 654] on button "Download" at bounding box center [1013, 664] width 102 height 36
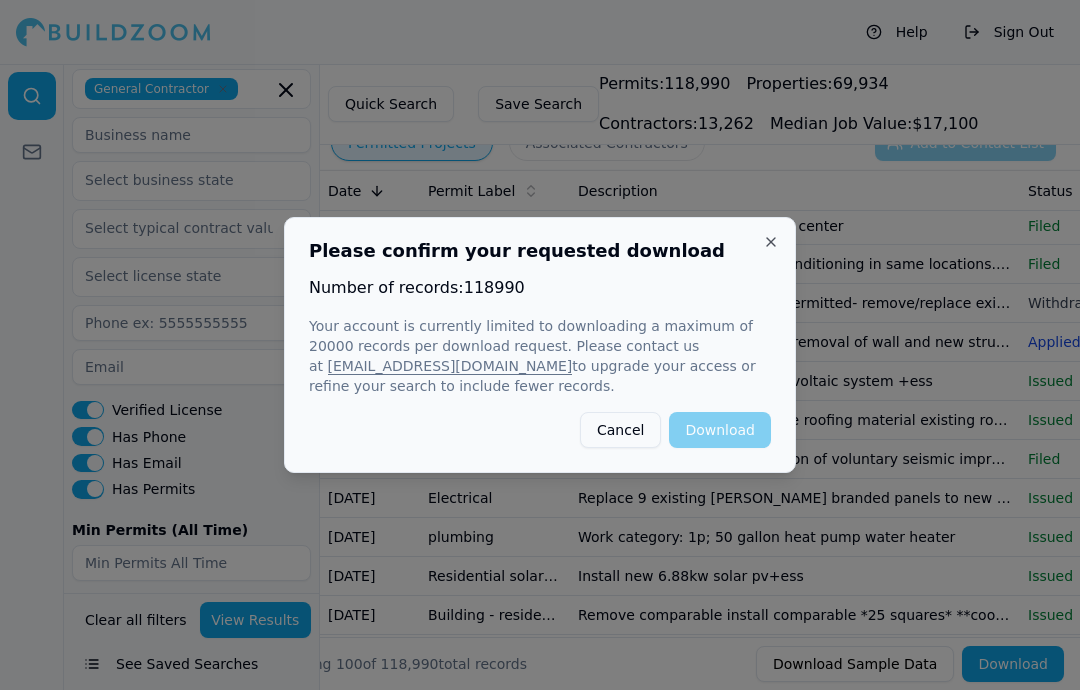
click at [751, 435] on div "Cancel Download" at bounding box center [540, 430] width 462 height 36
click at [742, 421] on div "Cancel Download" at bounding box center [540, 430] width 462 height 36
click at [741, 421] on div "Cancel Download" at bounding box center [540, 430] width 462 height 36
click at [743, 422] on div "Cancel Download" at bounding box center [540, 430] width 462 height 36
click at [753, 424] on div "Cancel Download" at bounding box center [540, 430] width 462 height 36
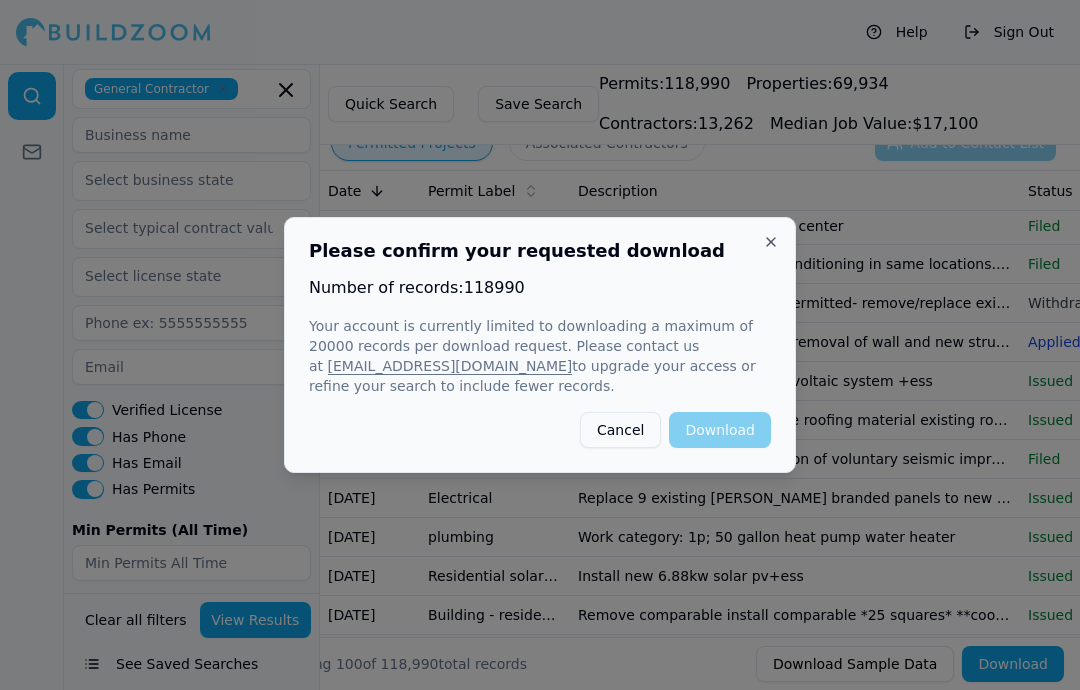
click at [779, 233] on div "Please confirm your requested download Number of records: 118990 Your account i…" at bounding box center [540, 345] width 512 height 256
click at [773, 246] on button "Close" at bounding box center [771, 242] width 16 height 16
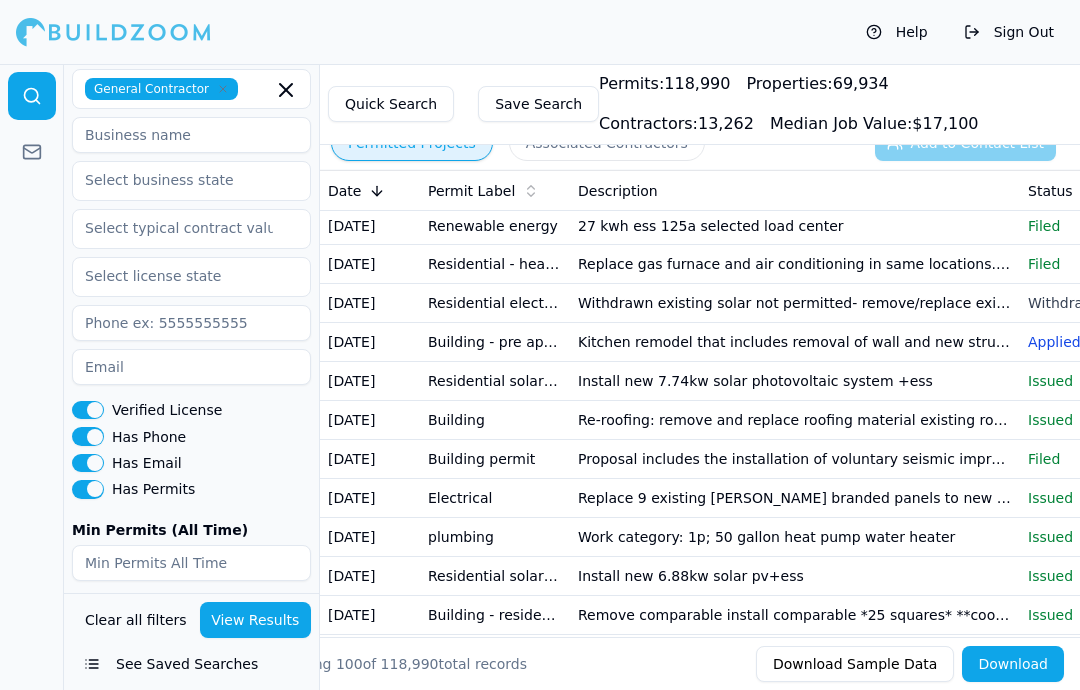
click at [266, 638] on button "View Results" at bounding box center [256, 620] width 112 height 36
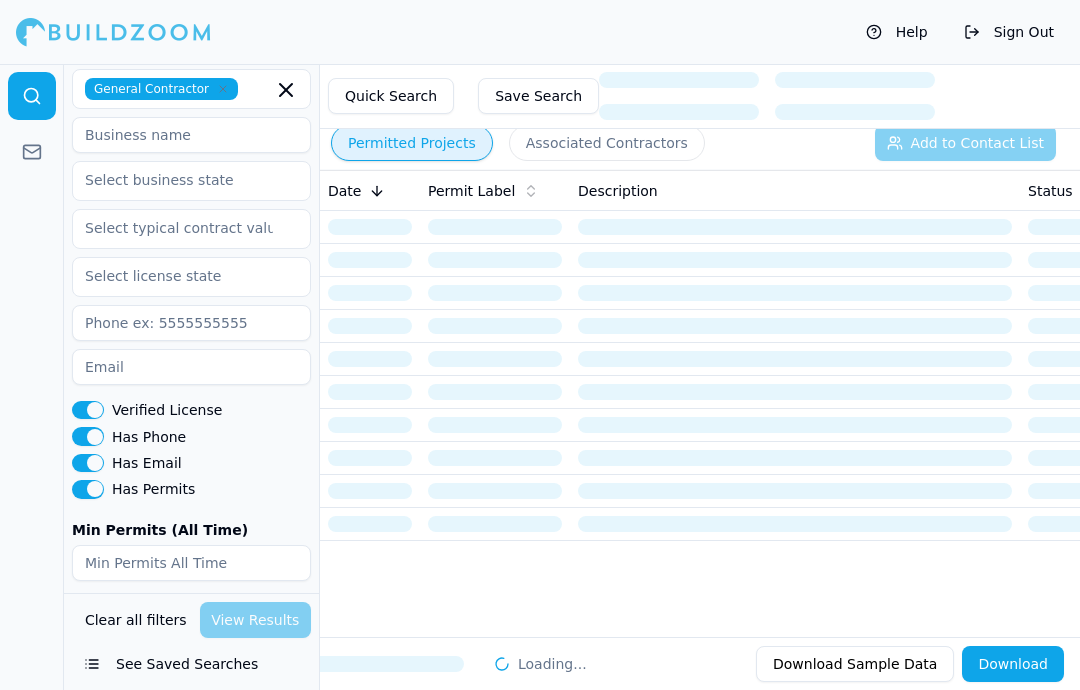
click at [101, 480] on button "Has Permits" at bounding box center [88, 489] width 32 height 18
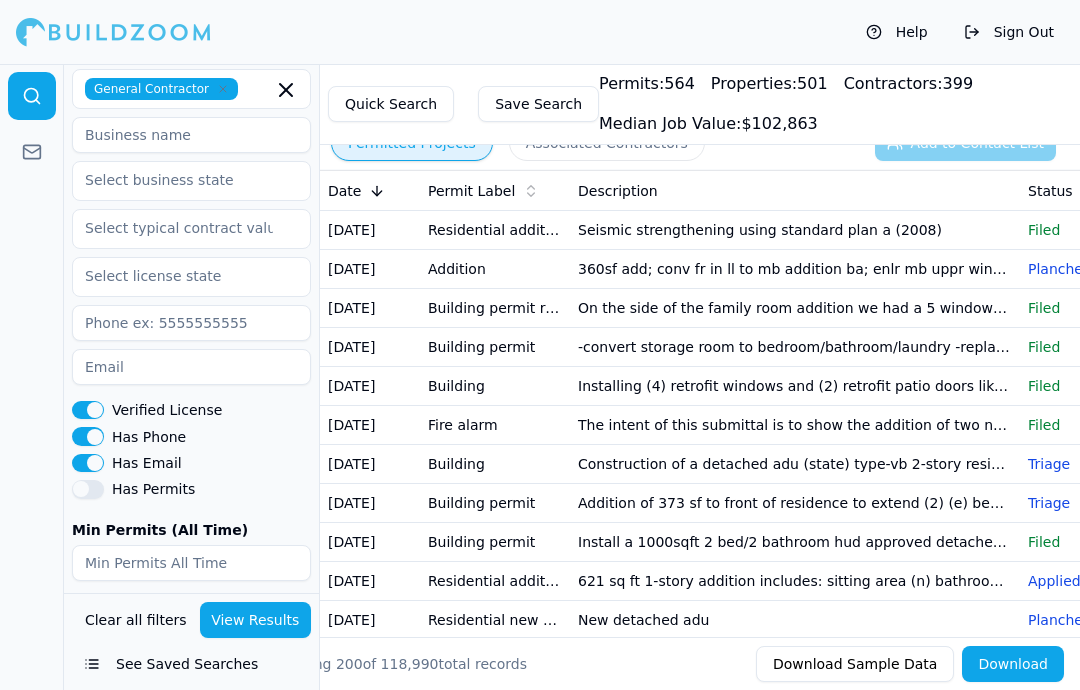
click at [939, 267] on td "360sf add; conv fr in ll to mb addition ba; enlr mb uppr window" at bounding box center [795, 269] width 450 height 39
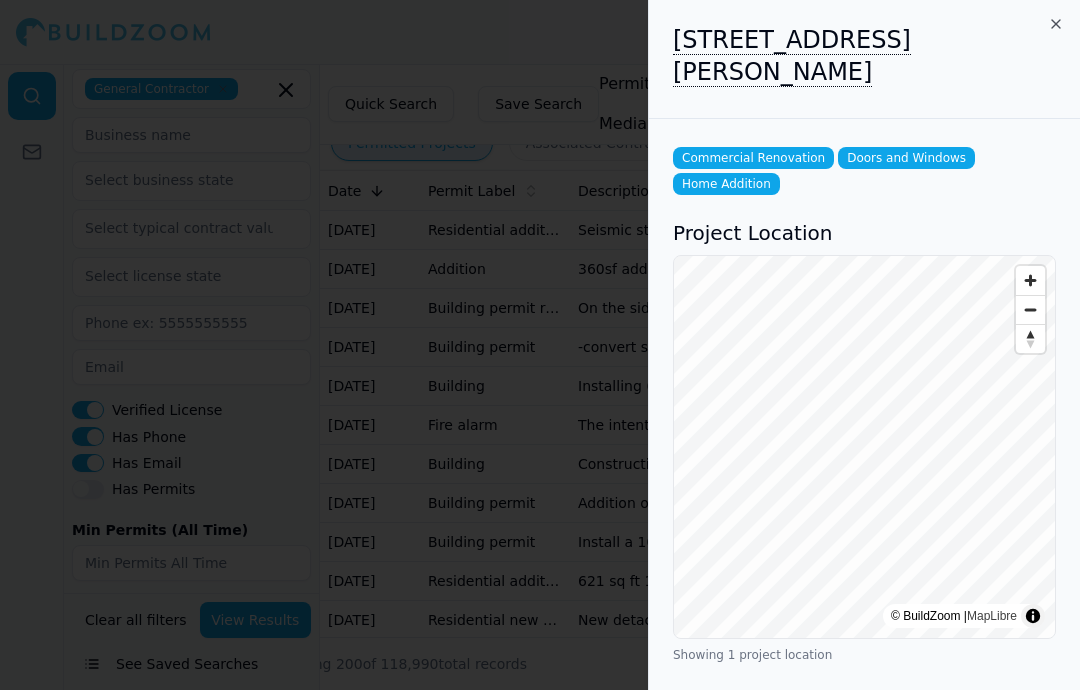
click at [1061, 18] on icon "button" at bounding box center [1056, 24] width 16 height 16
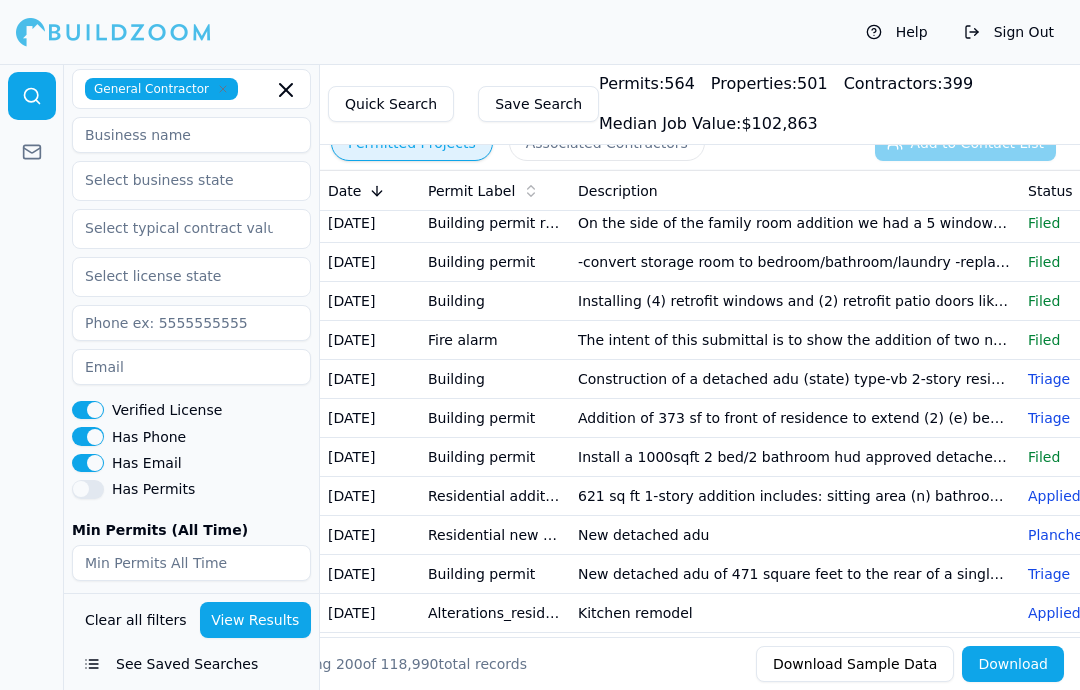
scroll to position [86, 0]
click at [938, 496] on td "621 sq ft 1-story addition includes: sitting area (n) bathroom (n) bedroom new …" at bounding box center [795, 495] width 450 height 39
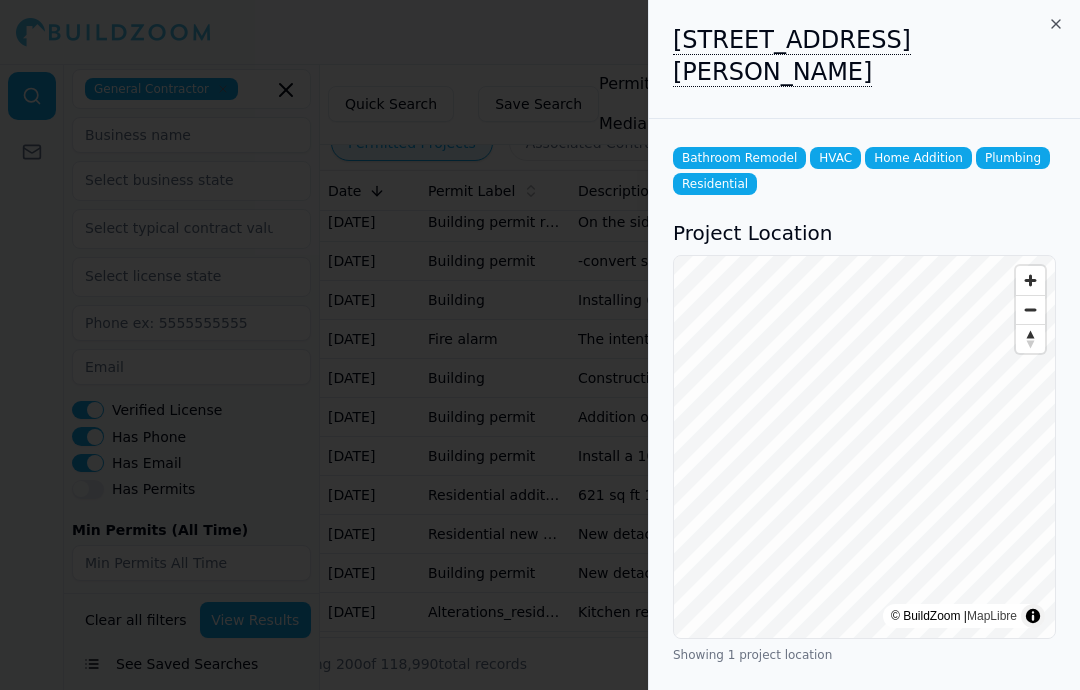
click at [1055, 22] on icon "button" at bounding box center [1056, 24] width 16 height 16
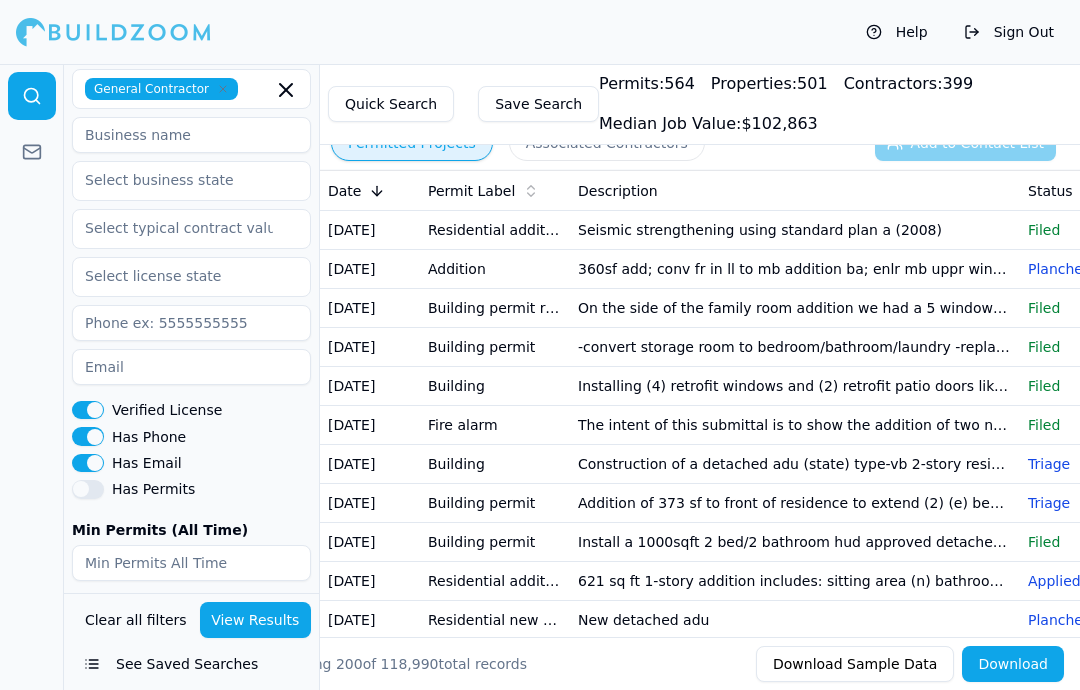
scroll to position [0, 0]
click at [743, 223] on td "Seismic strengthening using standard plan a (2008)" at bounding box center [795, 230] width 450 height 39
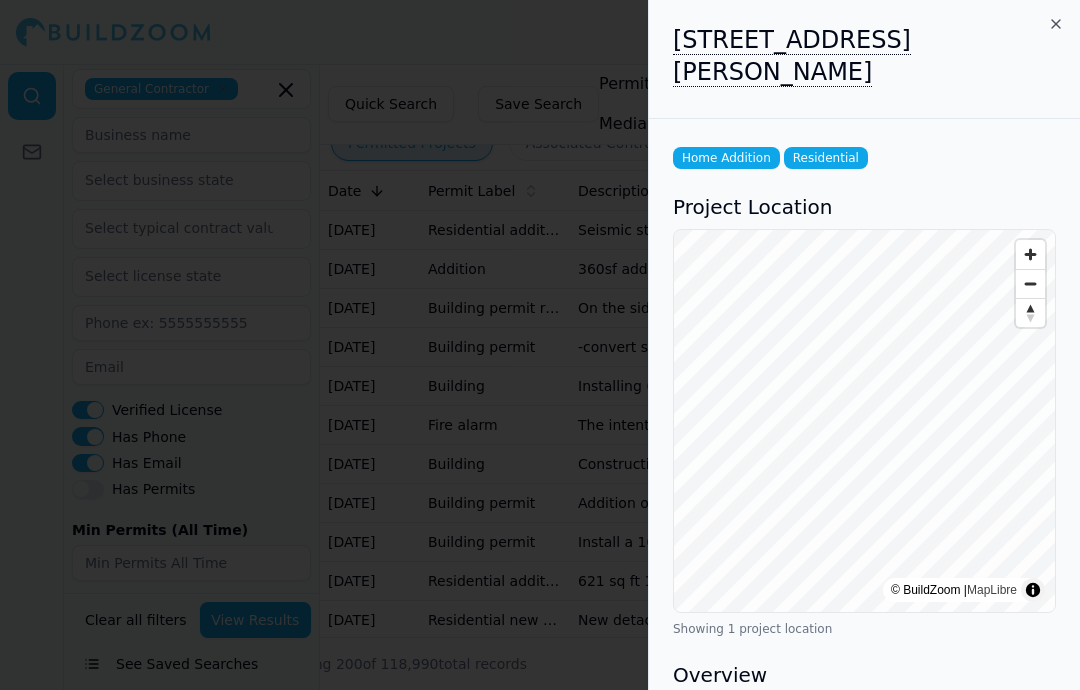
click at [1049, 20] on icon "button" at bounding box center [1056, 24] width 16 height 16
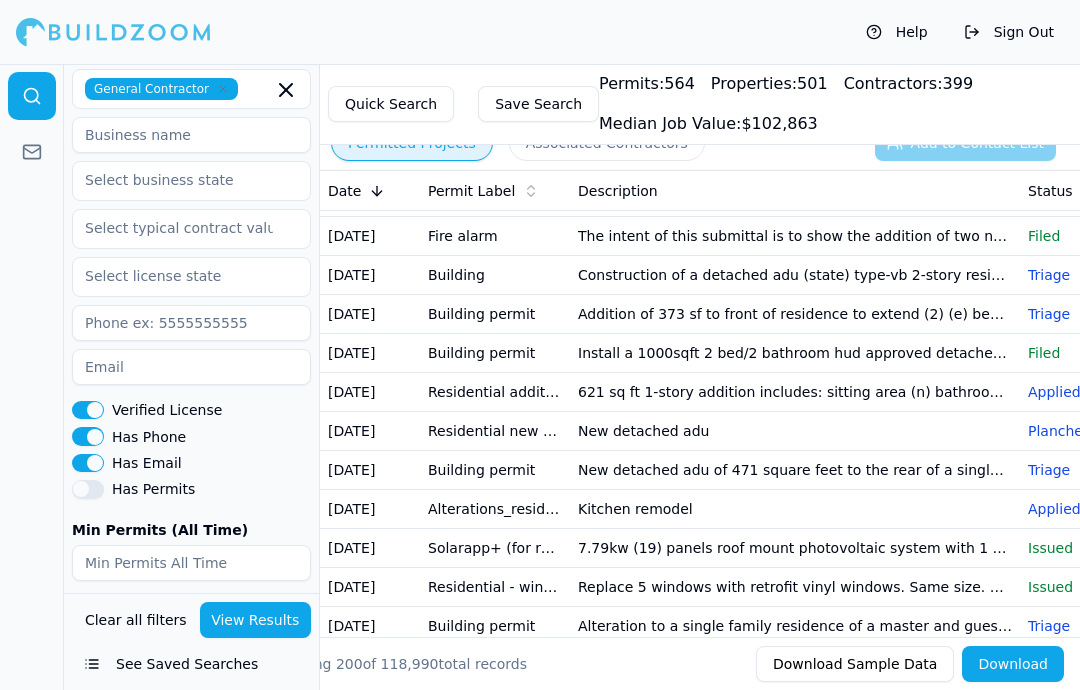
scroll to position [191, 0]
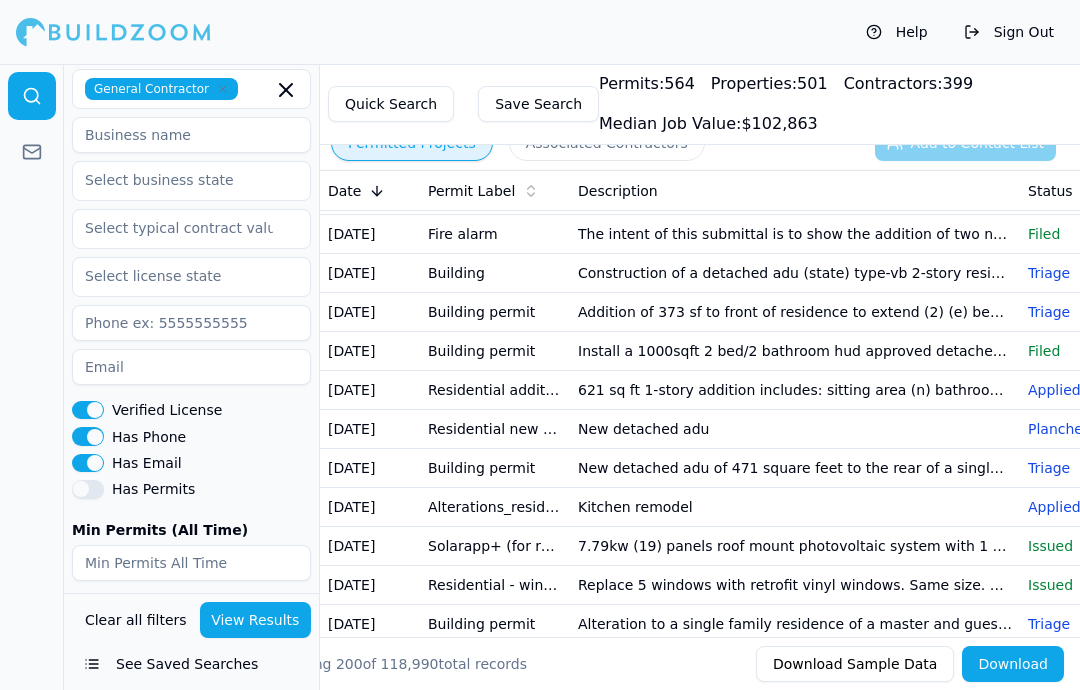
click at [678, 430] on td "New detached adu" at bounding box center [795, 429] width 450 height 39
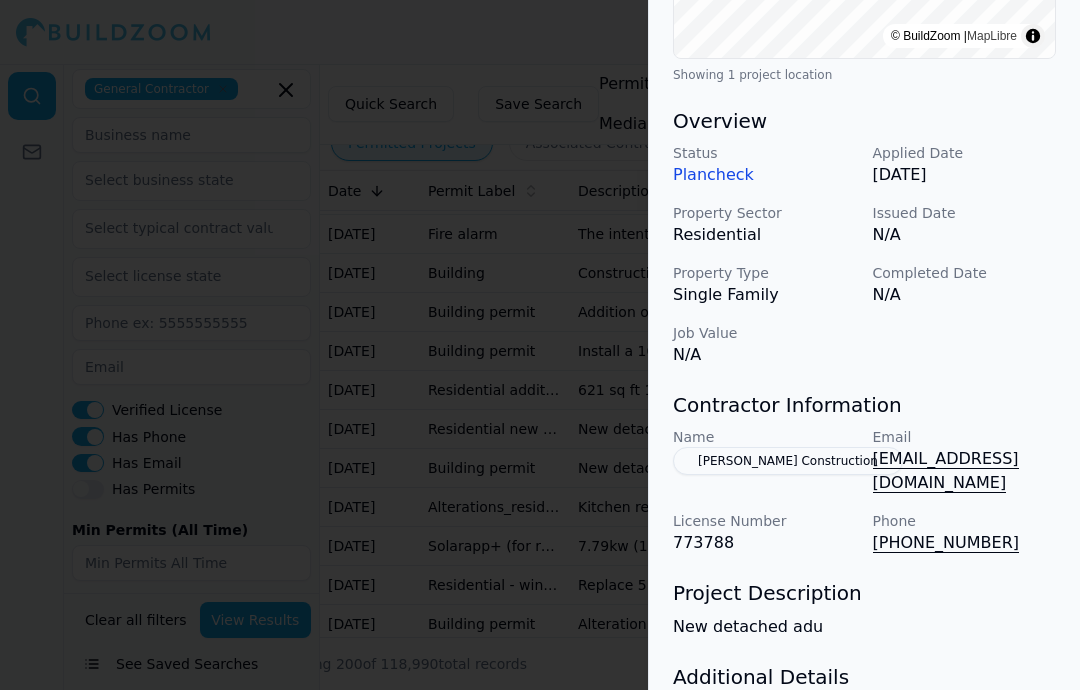
scroll to position [555, 0]
click at [727, 162] on p "Plancheck" at bounding box center [765, 174] width 184 height 24
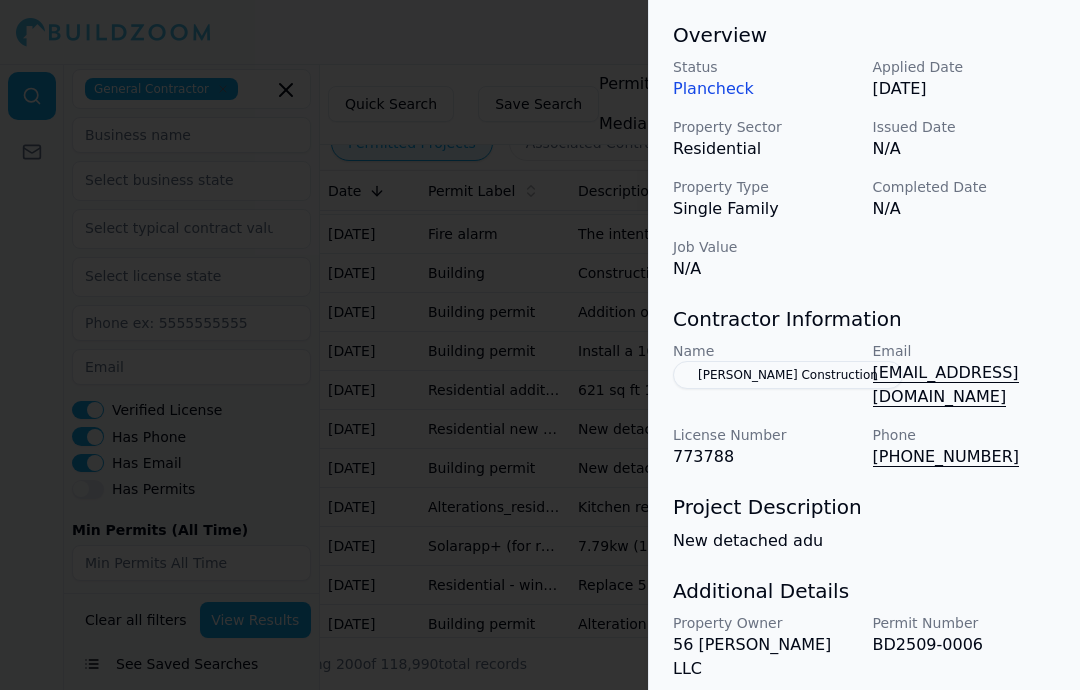
scroll to position [639, 0]
copy p "New detached adu"
copy button "[PERSON_NAME] Construction"
